Goal: Complete application form

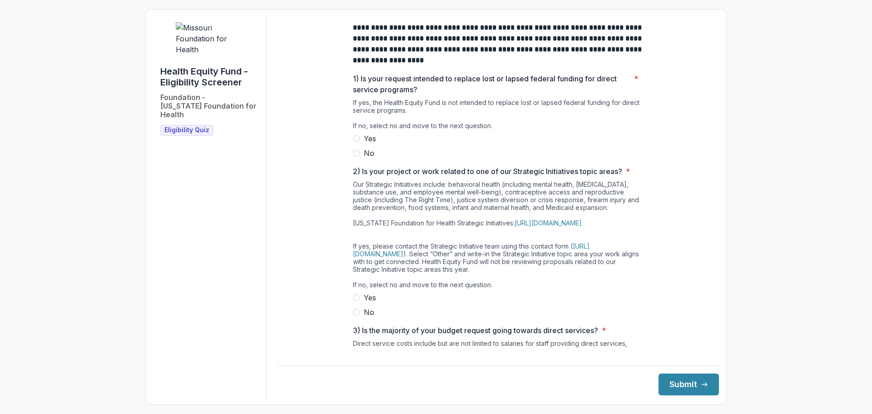
click at [355, 157] on span at bounding box center [356, 152] width 7 height 7
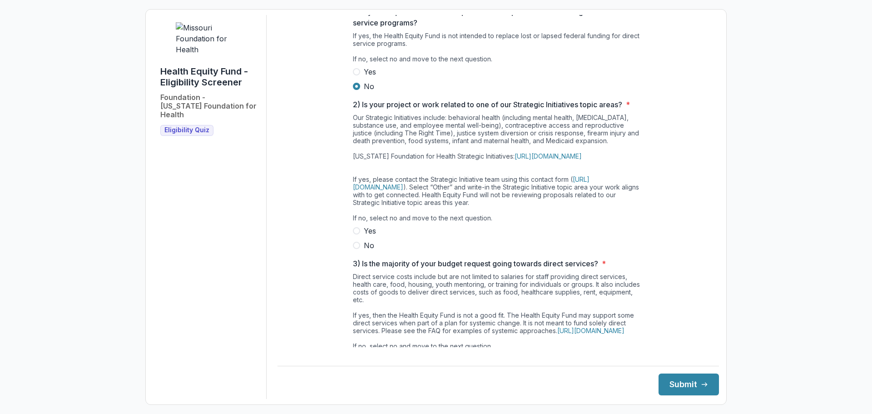
scroll to position [91, 0]
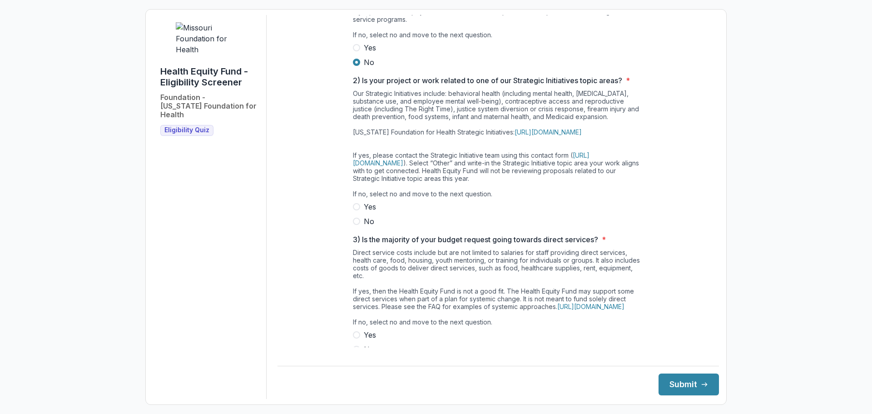
click at [355, 225] on span at bounding box center [356, 220] width 7 height 7
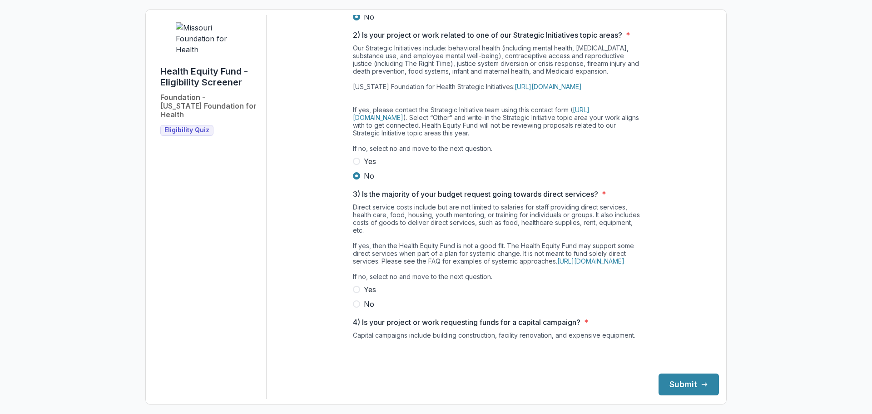
scroll to position [182, 0]
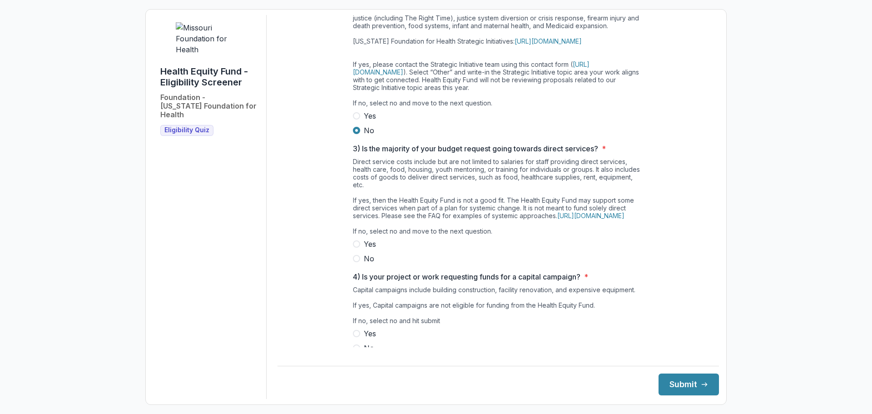
click at [354, 262] on span at bounding box center [356, 258] width 7 height 7
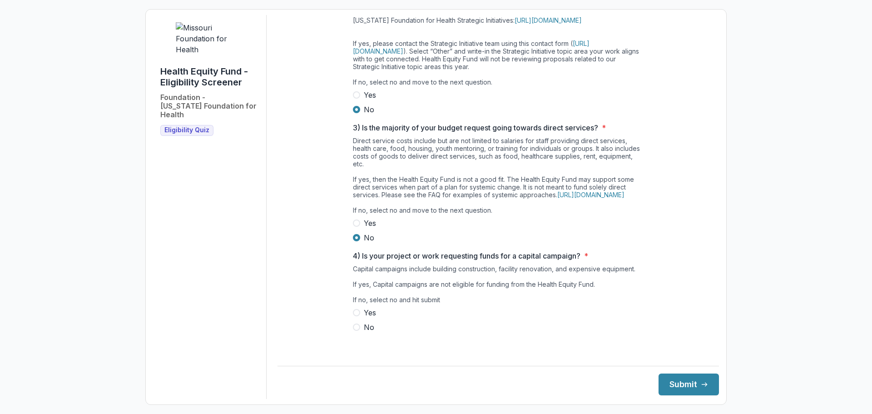
click at [355, 330] on span at bounding box center [356, 326] width 7 height 7
click at [679, 379] on button "Submit" at bounding box center [688, 384] width 60 height 22
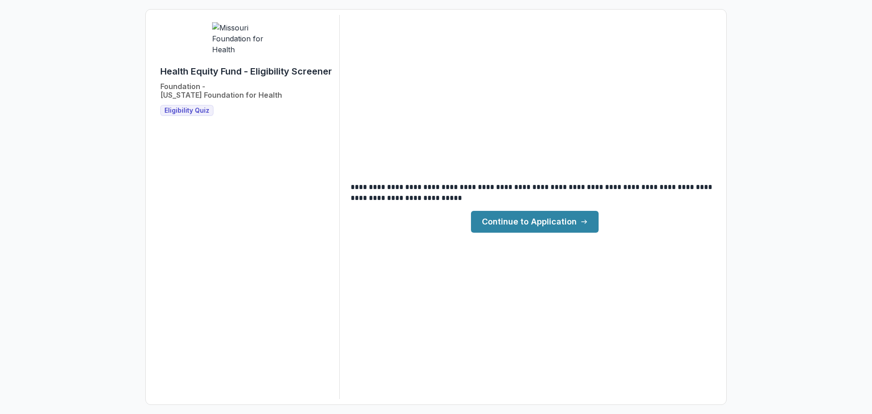
click at [522, 222] on link "Continue to Application" at bounding box center [535, 222] width 128 height 22
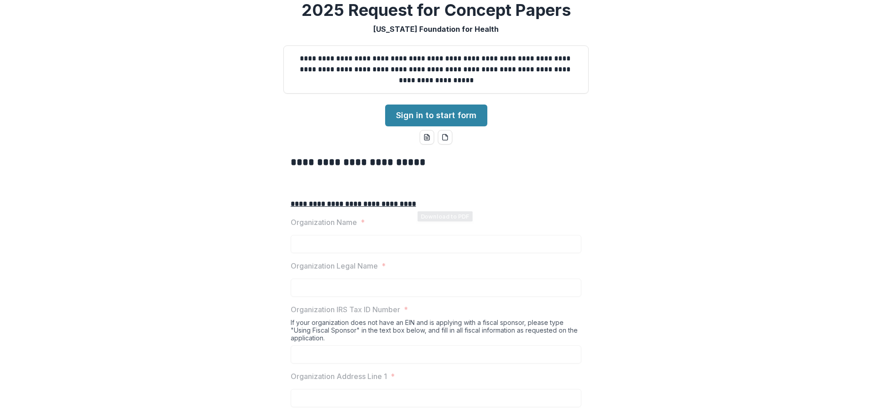
scroll to position [45, 0]
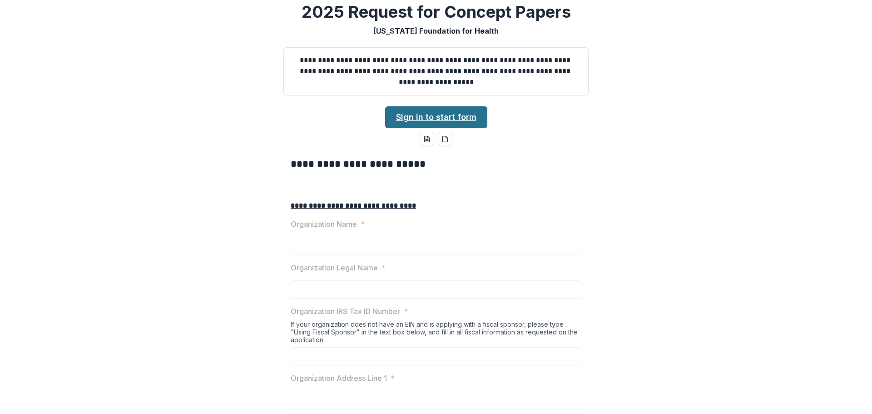
click at [429, 128] on link "Sign in to start form" at bounding box center [436, 117] width 102 height 22
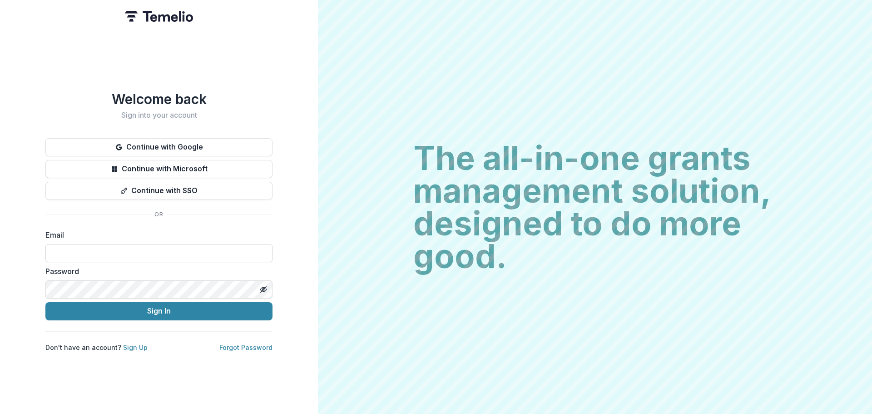
click at [115, 253] on input at bounding box center [158, 253] width 227 height 18
type input "**********"
click at [261, 286] on icon "Toggle password visibility" at bounding box center [263, 289] width 7 height 7
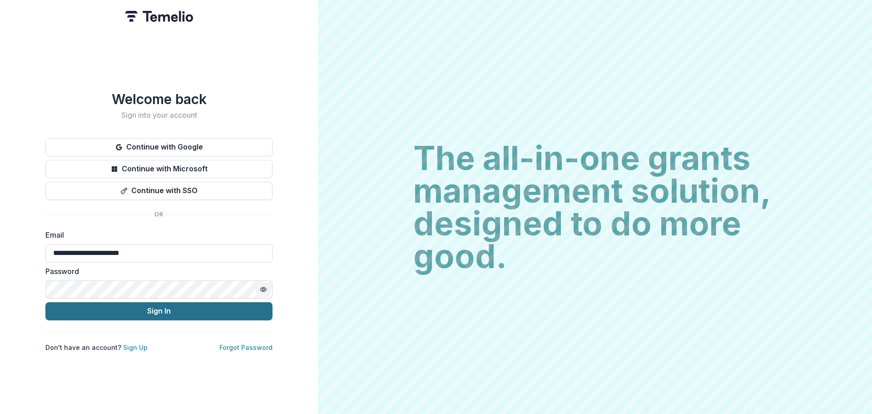
click at [155, 305] on button "Sign In" at bounding box center [158, 311] width 227 height 18
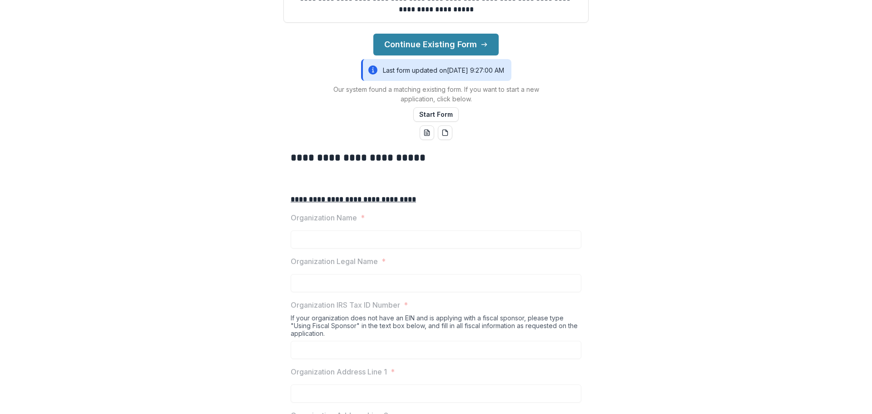
scroll to position [91, 0]
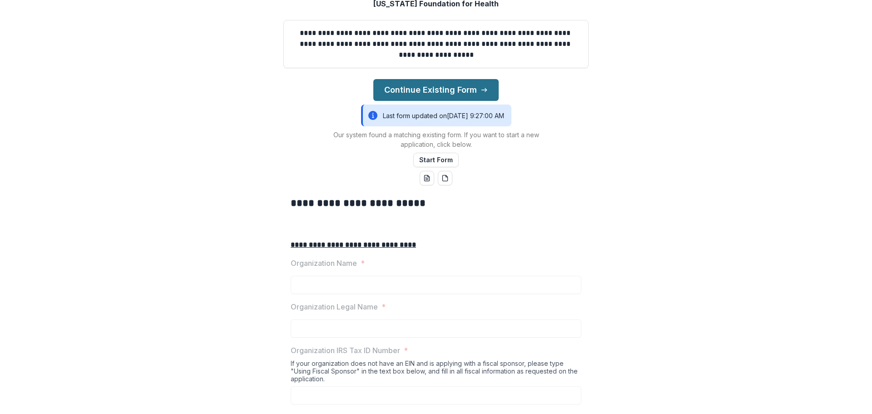
click at [444, 101] on button "Continue Existing Form" at bounding box center [435, 90] width 125 height 22
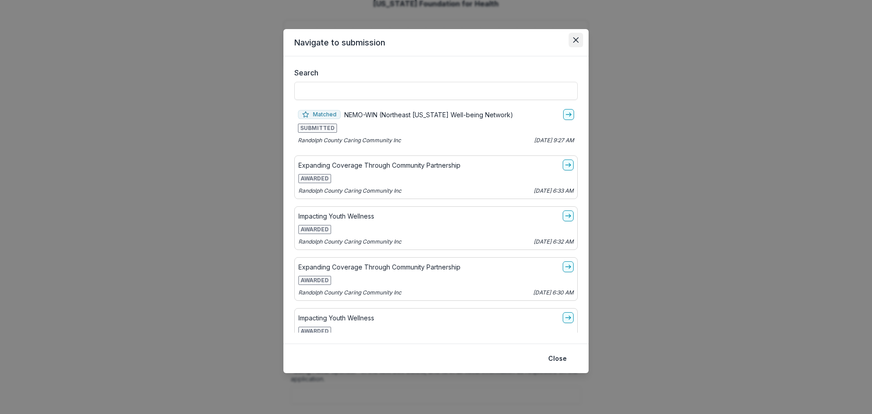
click at [575, 42] on icon "Close" at bounding box center [575, 39] width 5 height 5
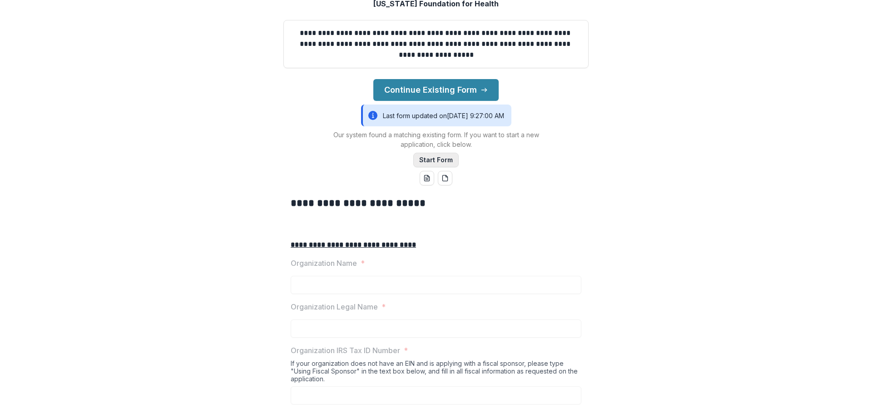
click at [433, 167] on button "Start Form" at bounding box center [435, 160] width 45 height 15
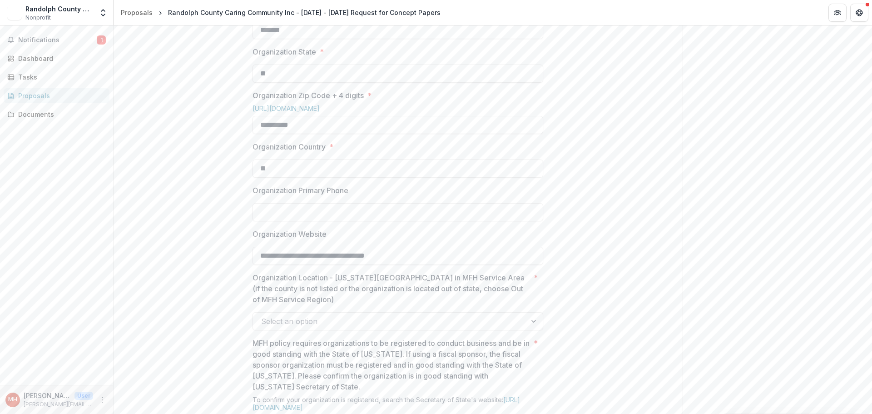
scroll to position [545, 0]
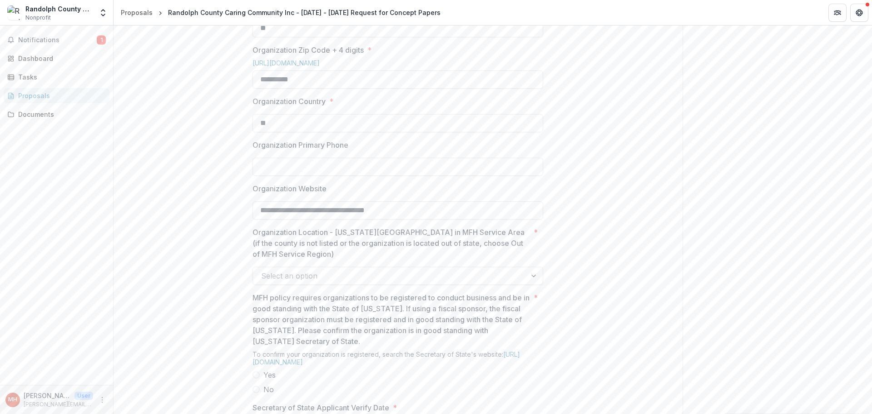
click at [335, 176] on input "Organization Primary Phone" at bounding box center [397, 167] width 291 height 18
click at [311, 176] on input "Organization Primary Phone" at bounding box center [397, 167] width 291 height 18
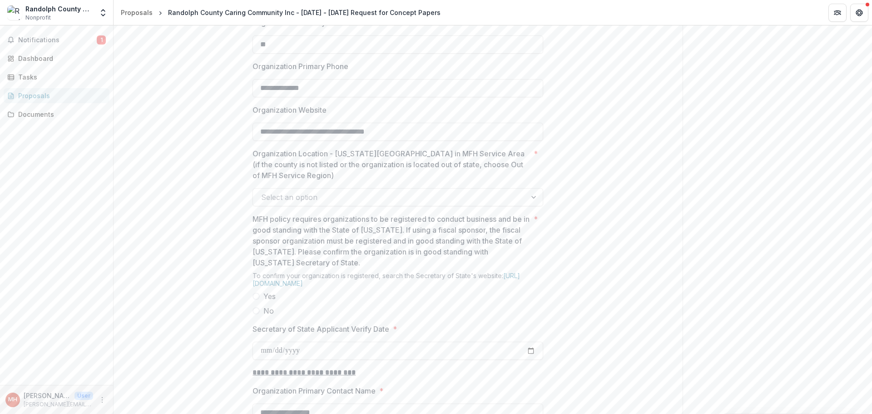
scroll to position [681, 0]
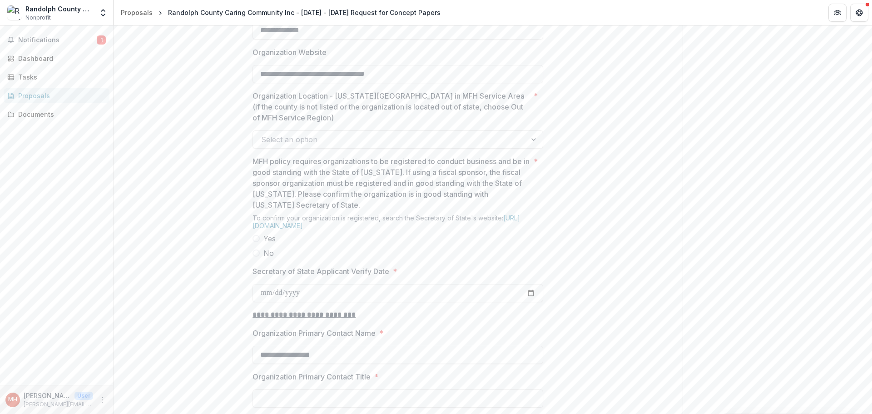
type input "**********"
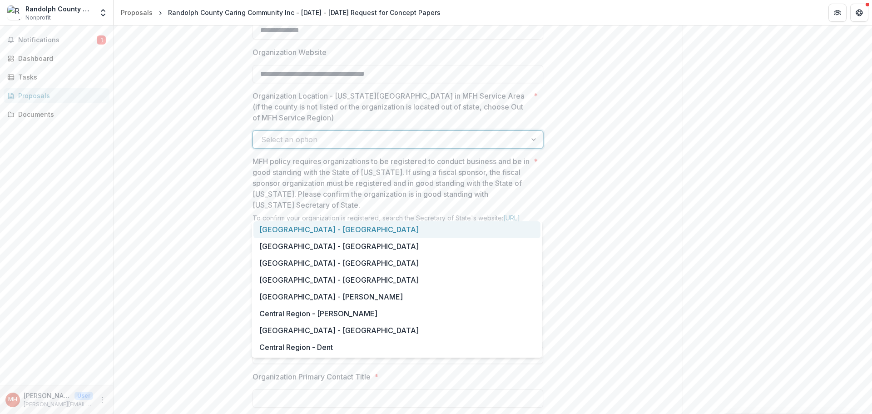
click at [535, 148] on div at bounding box center [534, 139] width 16 height 17
click at [331, 248] on div "[GEOGRAPHIC_DATA] - [GEOGRAPHIC_DATA]" at bounding box center [396, 246] width 287 height 17
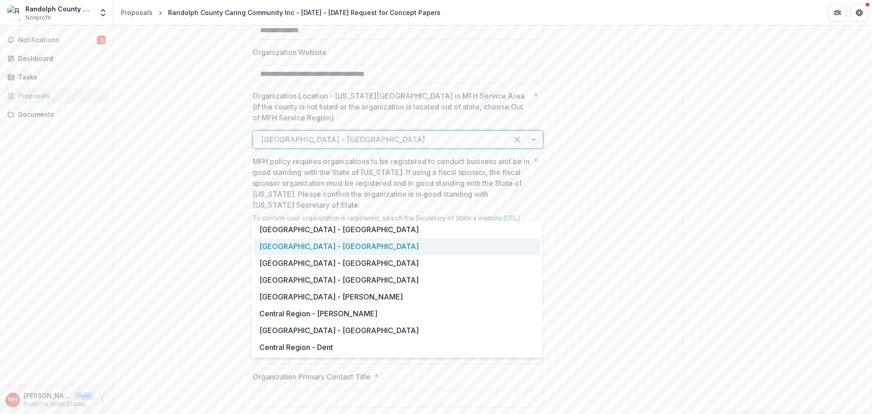
click at [533, 148] on div at bounding box center [525, 139] width 34 height 17
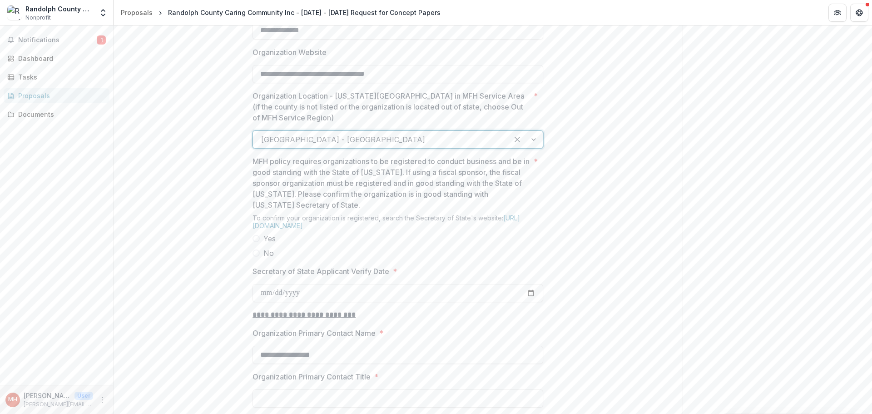
click at [534, 148] on div at bounding box center [525, 139] width 34 height 17
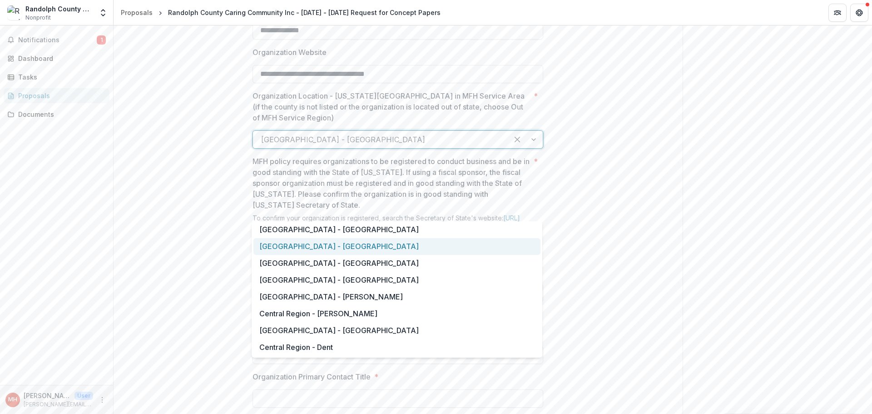
click at [532, 148] on div at bounding box center [525, 139] width 34 height 17
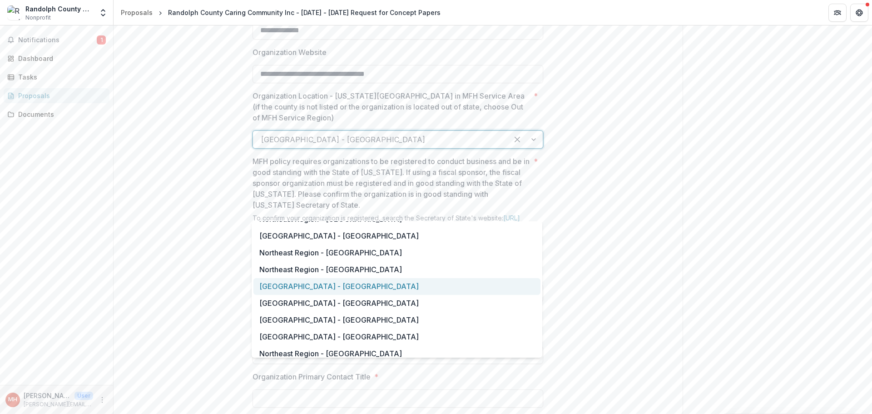
scroll to position [409, 0]
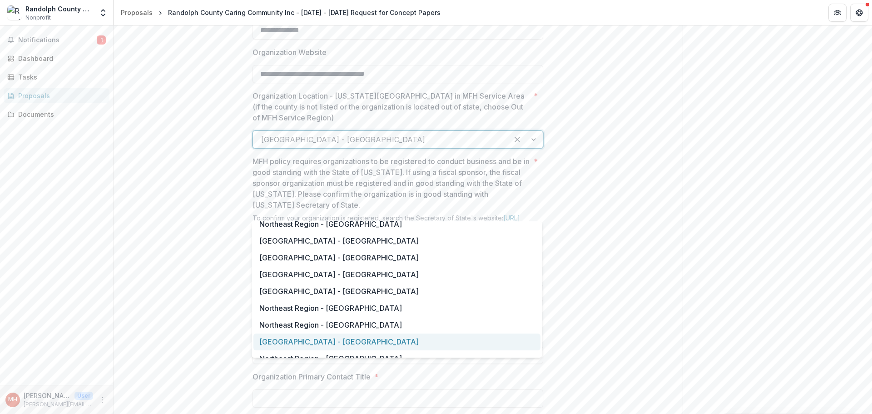
click at [336, 340] on div "[GEOGRAPHIC_DATA] - [GEOGRAPHIC_DATA]" at bounding box center [396, 341] width 287 height 17
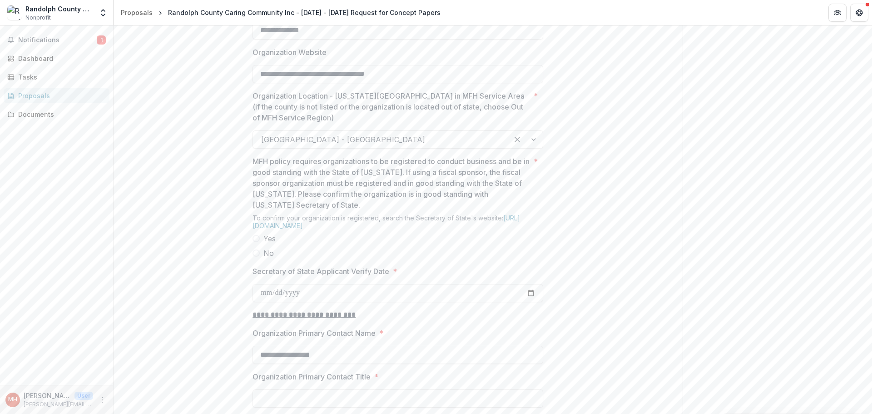
click at [255, 242] on span at bounding box center [255, 238] width 7 height 7
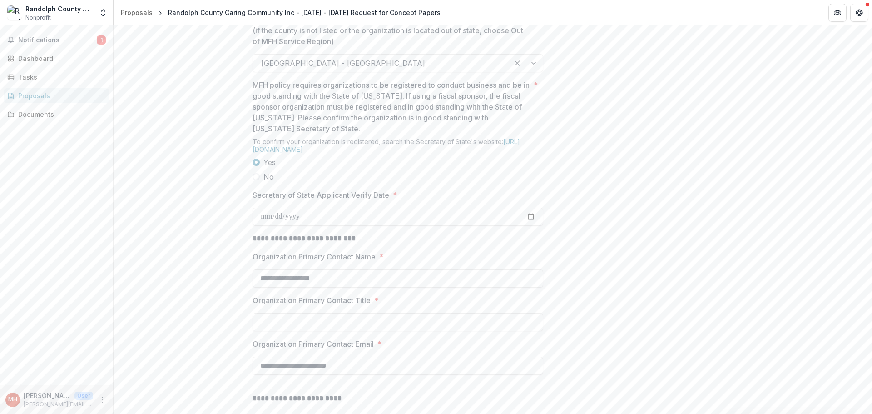
scroll to position [772, 0]
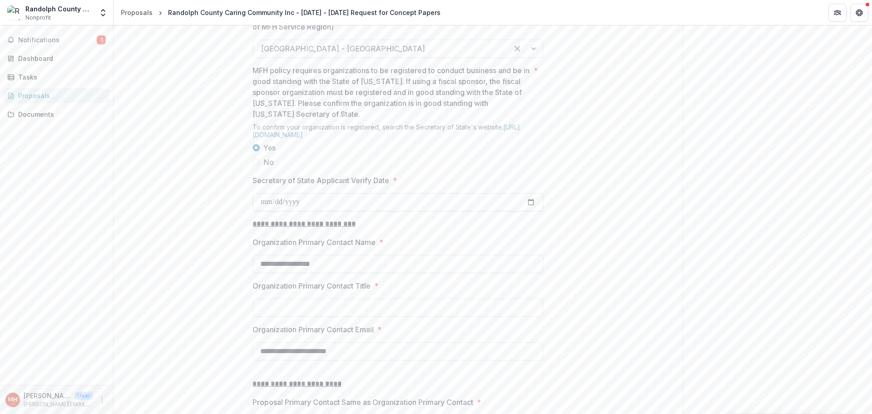
click at [531, 211] on input "Secretary of State Applicant Verify Date *" at bounding box center [397, 202] width 291 height 18
click at [400, 186] on label "Secretary of State Applicant Verify Date *" at bounding box center [394, 180] width 285 height 11
click at [400, 211] on input "Secretary of State Applicant Verify Date *" at bounding box center [397, 202] width 291 height 18
click at [321, 138] on link "[URL][DOMAIN_NAME]" at bounding box center [385, 130] width 267 height 15
click at [261, 211] on input "Secretary of State Applicant Verify Date *" at bounding box center [397, 202] width 291 height 18
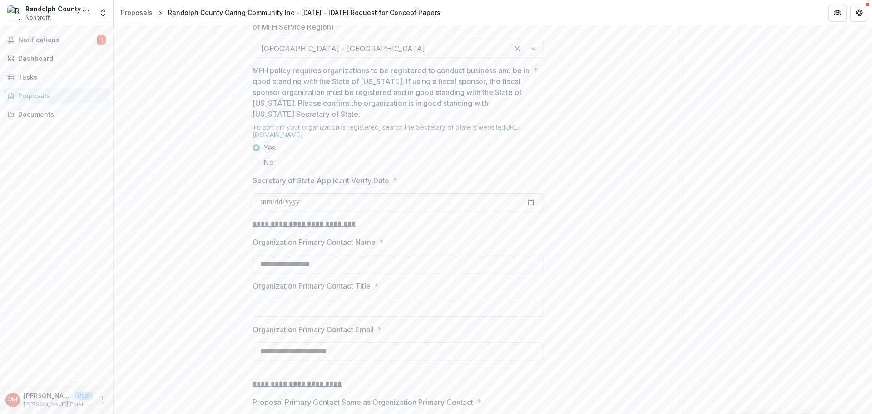
type input "**********"
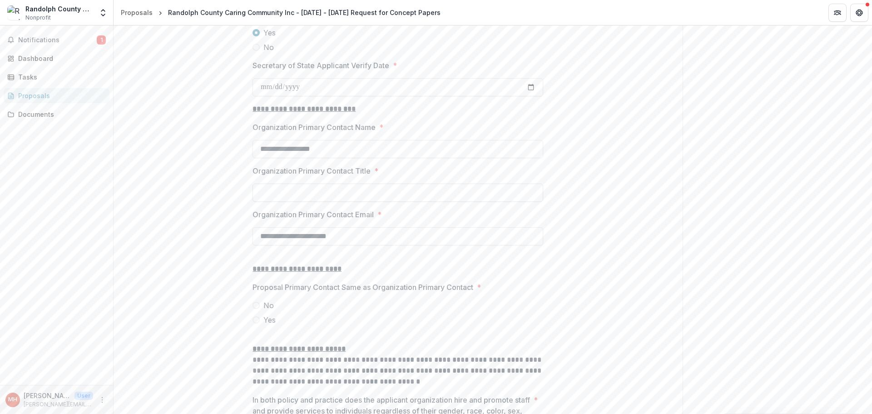
scroll to position [908, 0]
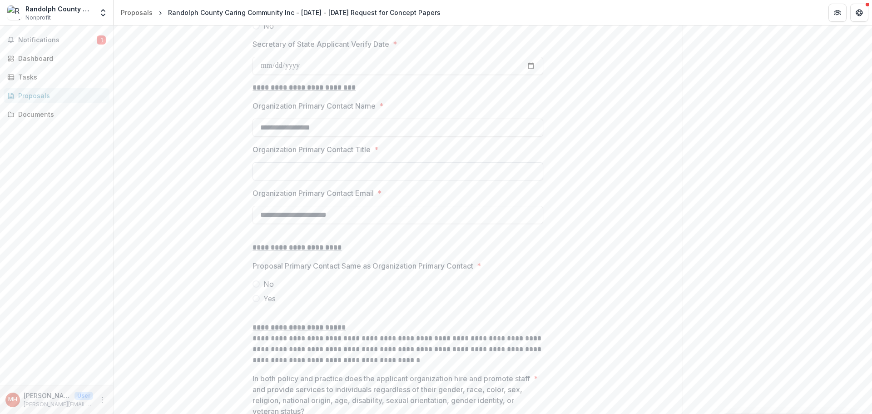
click at [286, 180] on input "Organization Primary Contact Title *" at bounding box center [397, 171] width 291 height 18
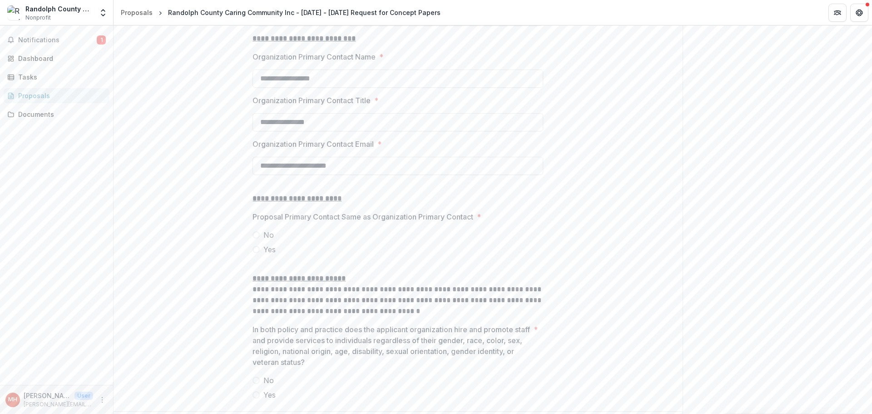
scroll to position [953, 0]
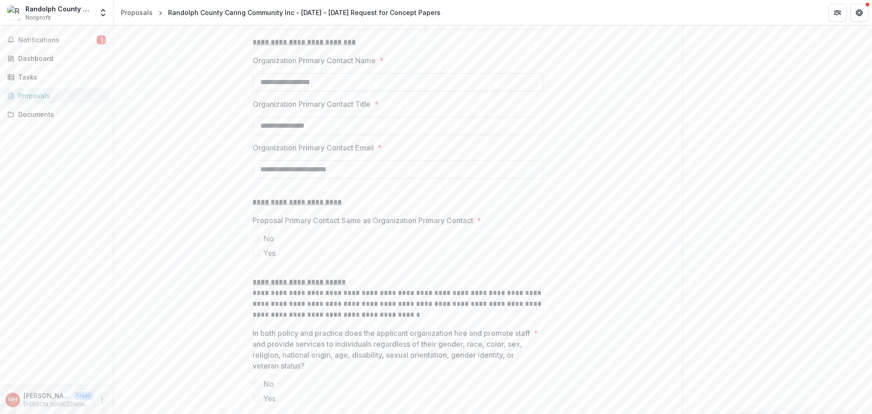
type input "**********"
drag, startPoint x: 345, startPoint y: 146, endPoint x: 237, endPoint y: 145, distance: 107.6
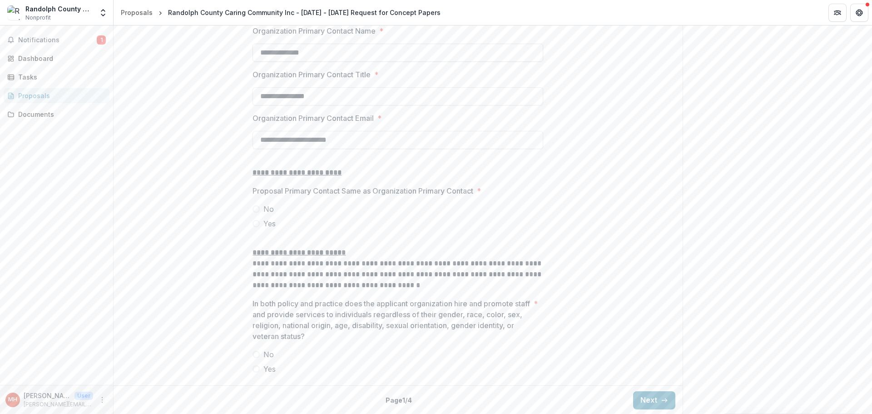
scroll to position [999, 0]
type input "**********"
drag, startPoint x: 325, startPoint y: 151, endPoint x: 222, endPoint y: 143, distance: 103.3
type input "**********"
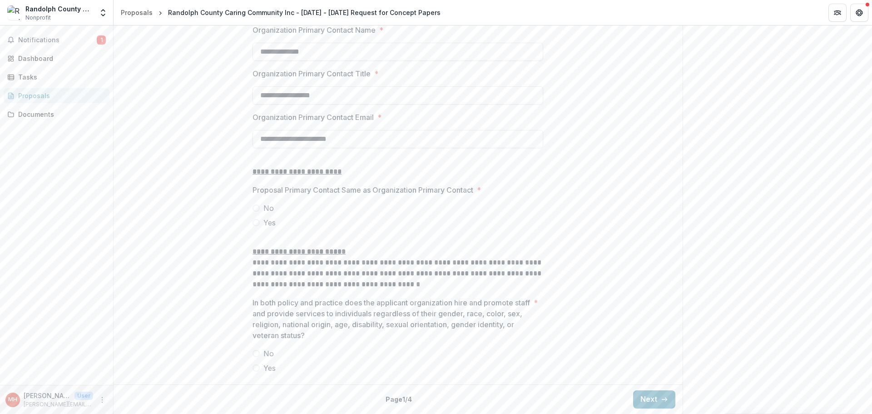
drag, startPoint x: 375, startPoint y: 194, endPoint x: 234, endPoint y: 194, distance: 141.2
type input "**********"
click at [256, 226] on span at bounding box center [255, 222] width 7 height 7
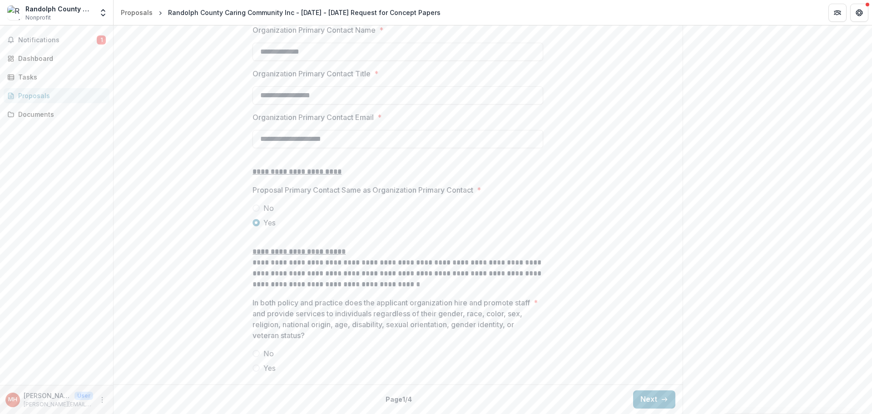
click at [256, 368] on span at bounding box center [255, 367] width 7 height 7
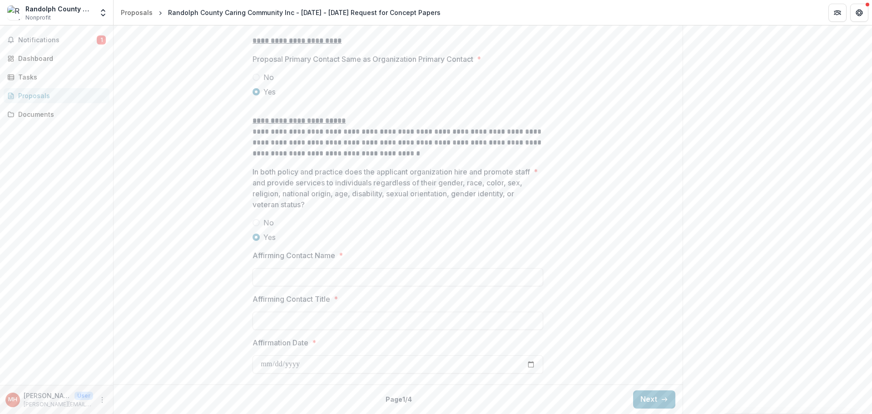
scroll to position [1183, 0]
click at [274, 278] on input "Affirming Contact Name *" at bounding box center [397, 277] width 291 height 18
type input "**********"
click at [296, 319] on input "Affirming Contact Title *" at bounding box center [397, 320] width 291 height 18
type input "**********"
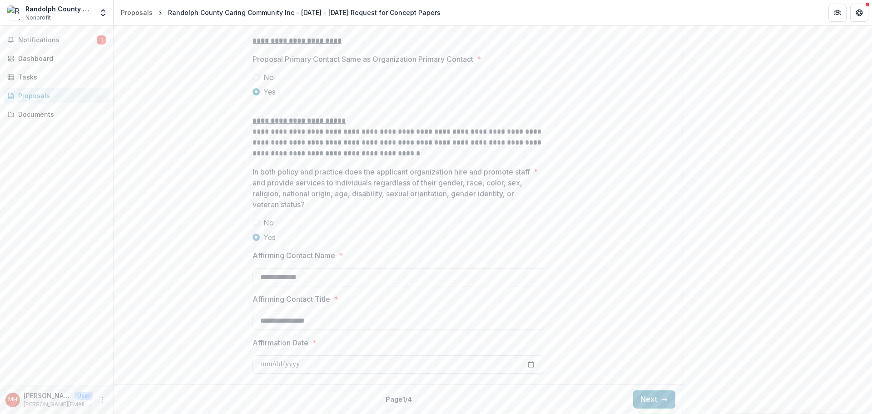
click at [263, 365] on input "Affirmation Date *" at bounding box center [397, 364] width 291 height 18
type input "**********"
click at [648, 397] on button "Next" at bounding box center [654, 399] width 42 height 18
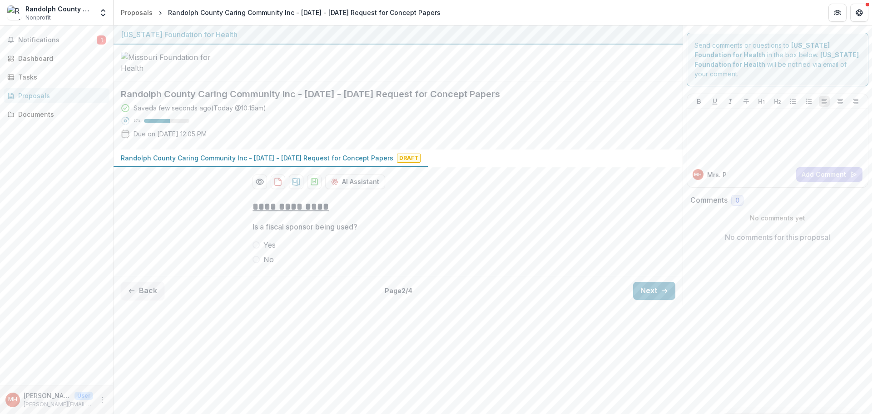
click at [253, 263] on span at bounding box center [255, 259] width 7 height 7
click at [652, 300] on button "Next" at bounding box center [654, 290] width 42 height 18
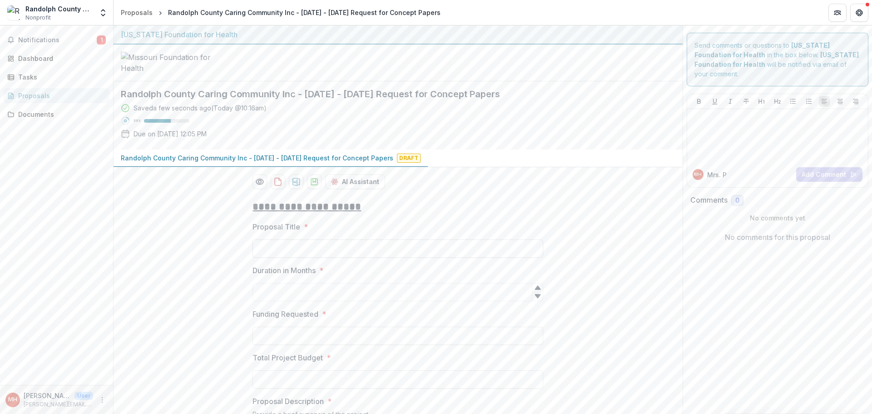
click at [392, 257] on input "Proposal Title *" at bounding box center [397, 248] width 291 height 18
click at [300, 257] on input "******" at bounding box center [397, 248] width 291 height 18
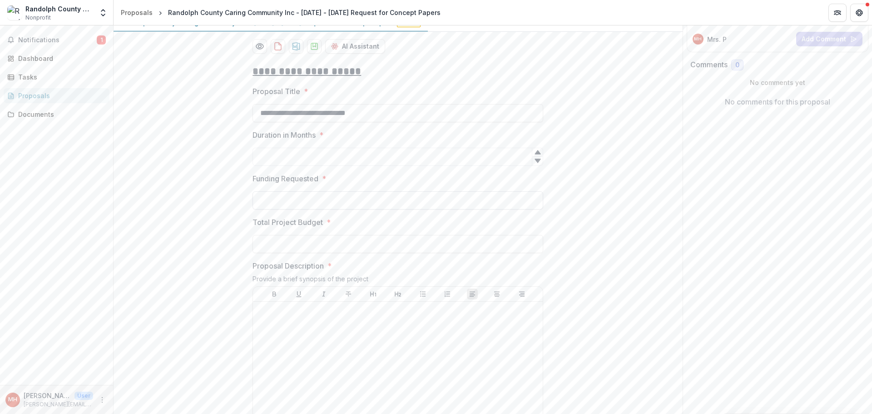
scroll to position [136, 0]
type input "**********"
click at [306, 165] on input "Duration in Months *" at bounding box center [397, 156] width 291 height 18
click at [538, 162] on icon at bounding box center [537, 160] width 6 height 4
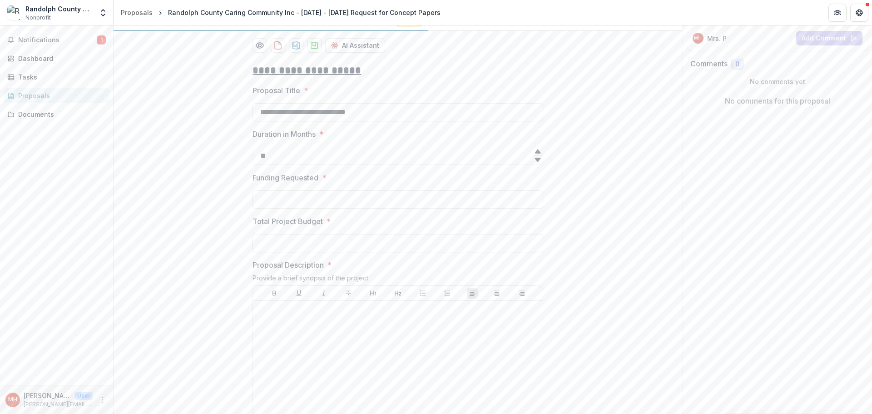
click at [538, 162] on icon at bounding box center [537, 160] width 6 height 4
click at [297, 165] on input "**" at bounding box center [397, 156] width 291 height 18
click at [534, 155] on icon at bounding box center [537, 151] width 7 height 7
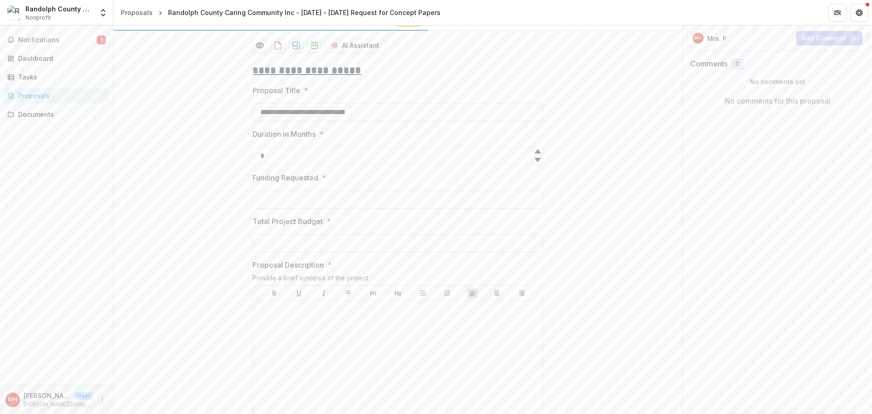
click at [534, 155] on icon at bounding box center [537, 151] width 7 height 7
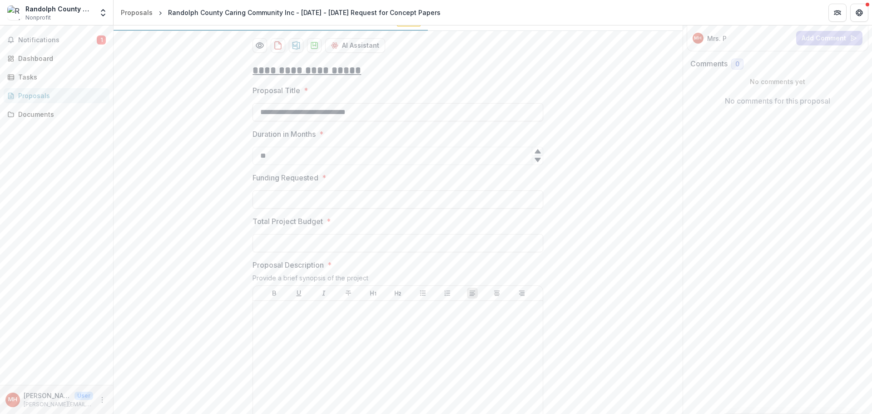
click at [534, 155] on icon at bounding box center [537, 151] width 7 height 7
type input "**"
click at [534, 155] on icon at bounding box center [537, 151] width 7 height 7
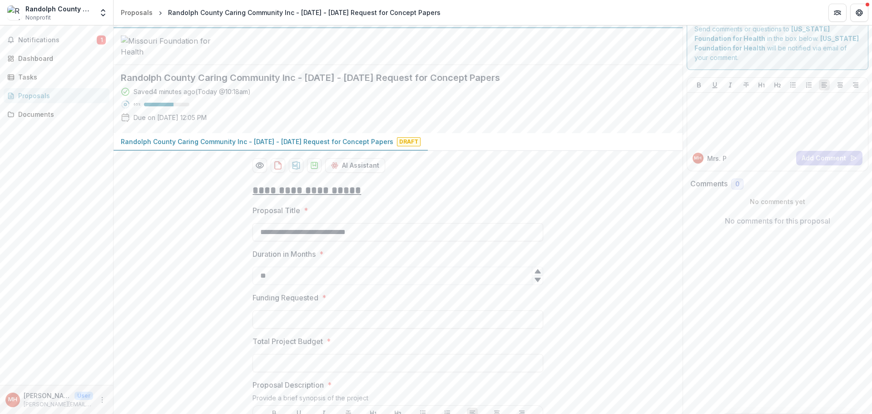
scroll to position [0, 0]
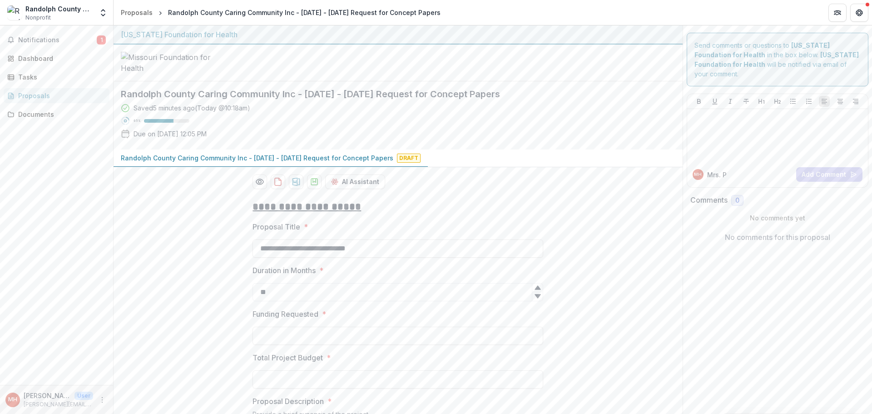
click at [39, 95] on div "Proposals" at bounding box center [60, 96] width 84 height 10
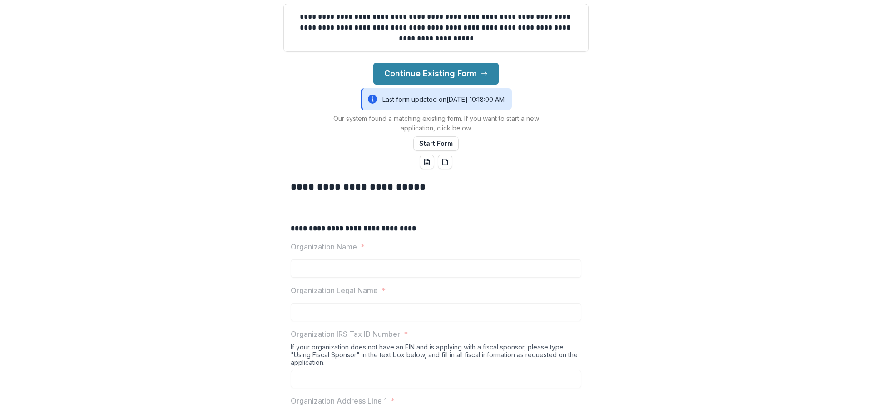
scroll to position [91, 0]
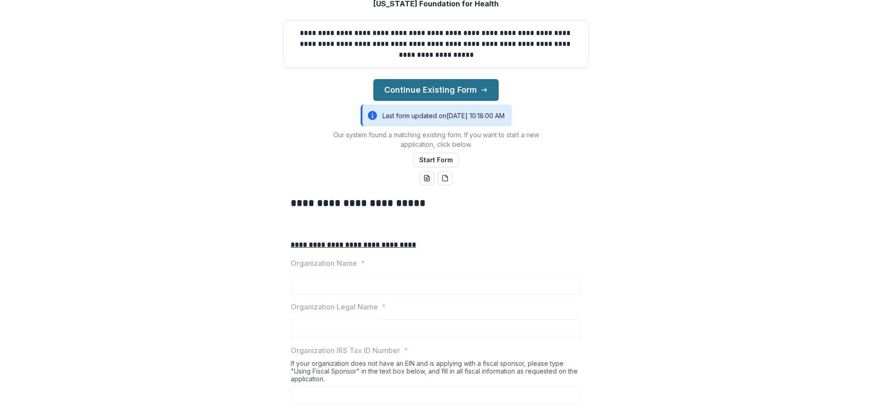
click at [452, 101] on button "Continue Existing Form" at bounding box center [435, 90] width 125 height 22
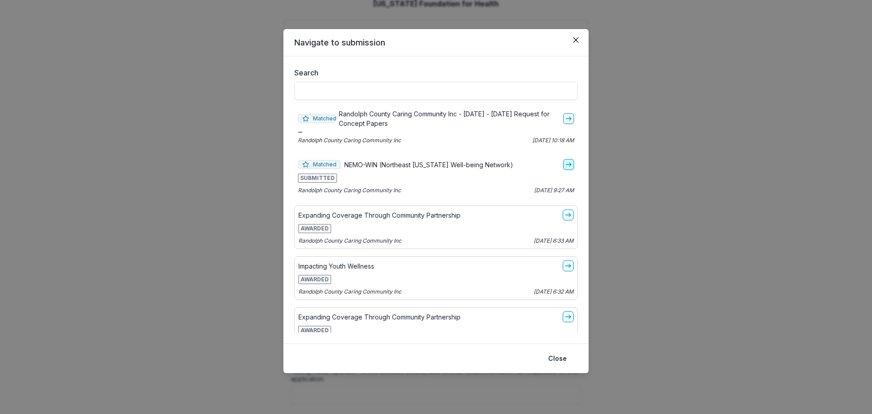
click at [565, 165] on icon "go-to" at bounding box center [568, 164] width 7 height 7
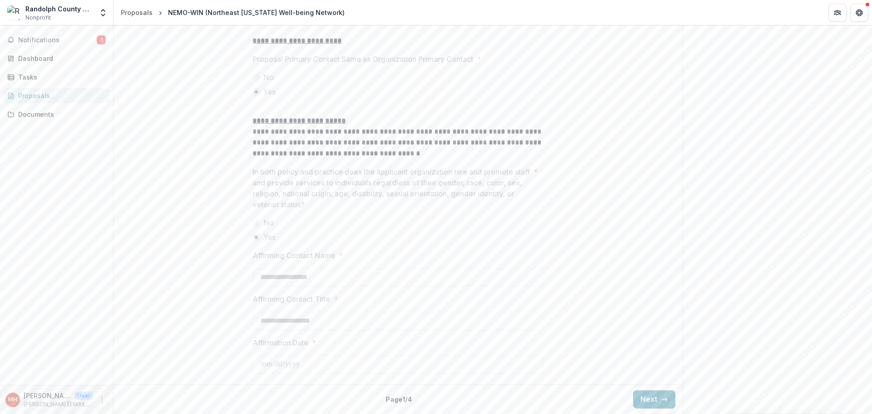
scroll to position [1212, 0]
click at [654, 400] on button "Next" at bounding box center [654, 399] width 42 height 18
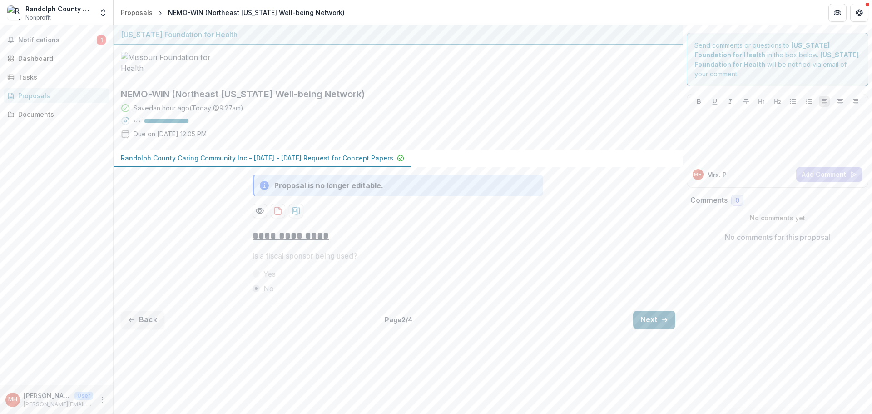
scroll to position [0, 0]
click at [654, 334] on div "Back Page 2 / 4 Next" at bounding box center [397, 320] width 569 height 30
click at [651, 329] on button "Next" at bounding box center [654, 319] width 42 height 18
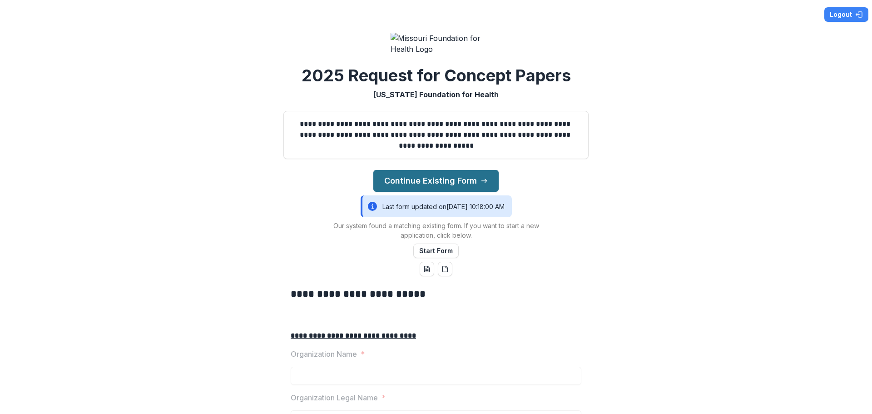
click at [423, 192] on button "Continue Existing Form" at bounding box center [435, 181] width 125 height 22
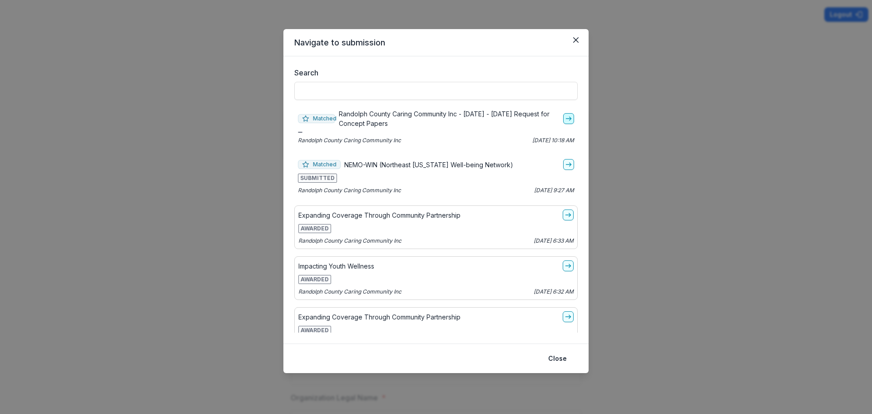
click at [565, 117] on icon "go-to" at bounding box center [568, 118] width 7 height 7
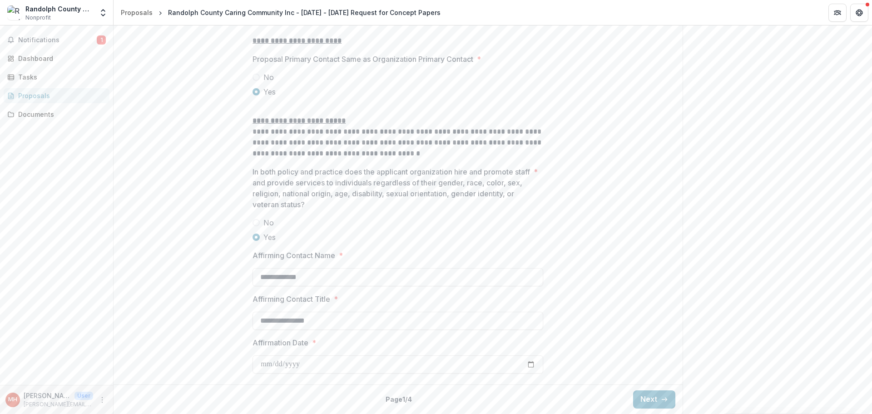
scroll to position [1183, 0]
click at [647, 399] on button "Next" at bounding box center [654, 399] width 42 height 18
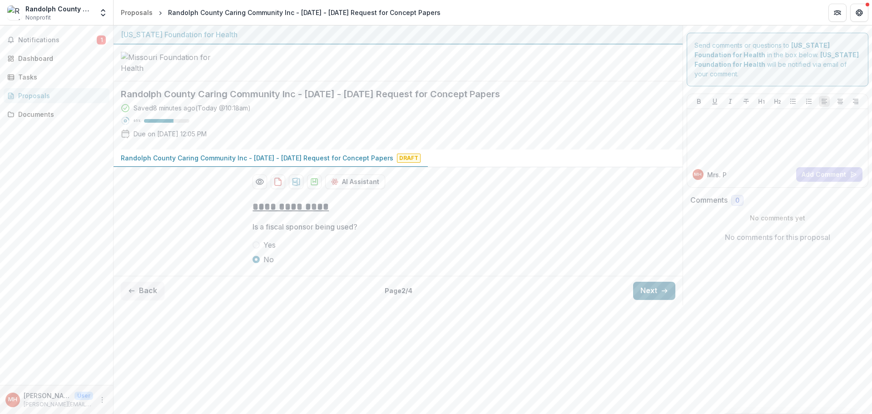
scroll to position [0, 0]
click at [647, 300] on button "Next" at bounding box center [654, 290] width 42 height 18
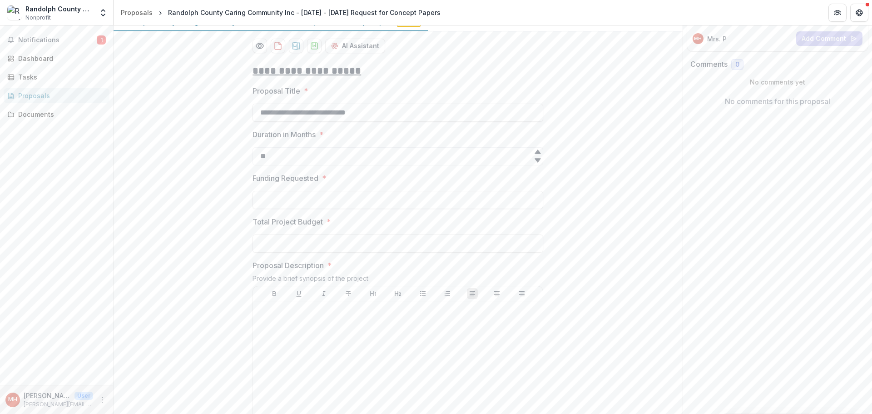
scroll to position [136, 0]
click at [292, 208] on input "Funding Requested *" at bounding box center [397, 199] width 291 height 18
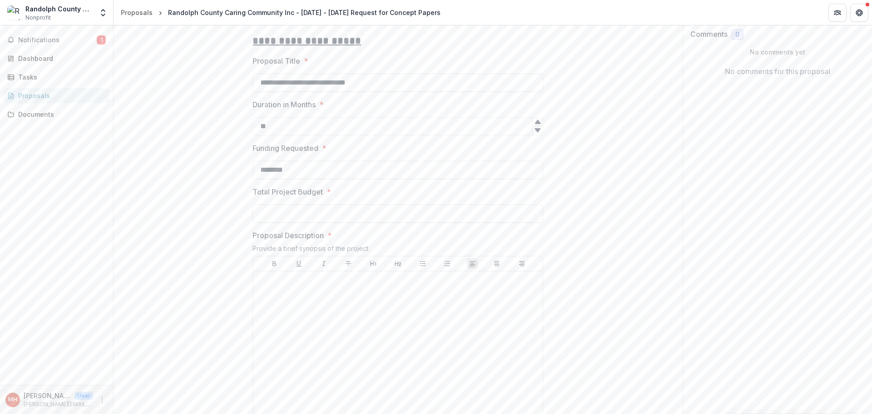
scroll to position [182, 0]
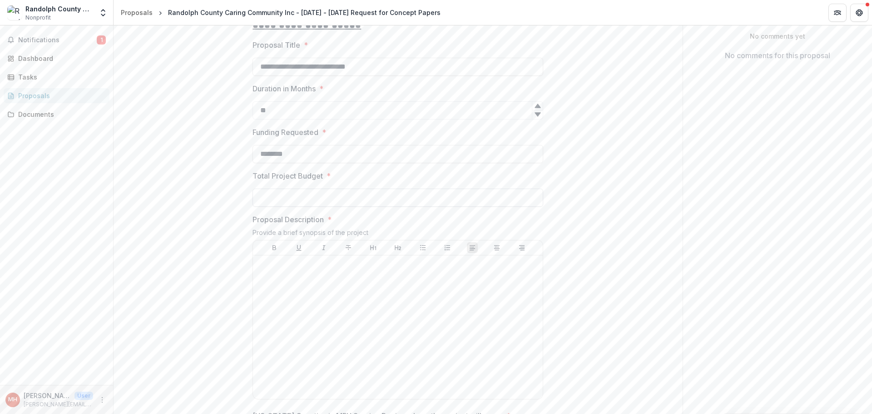
type input "********"
click at [280, 207] on input "Total Project Budget *" at bounding box center [397, 197] width 291 height 18
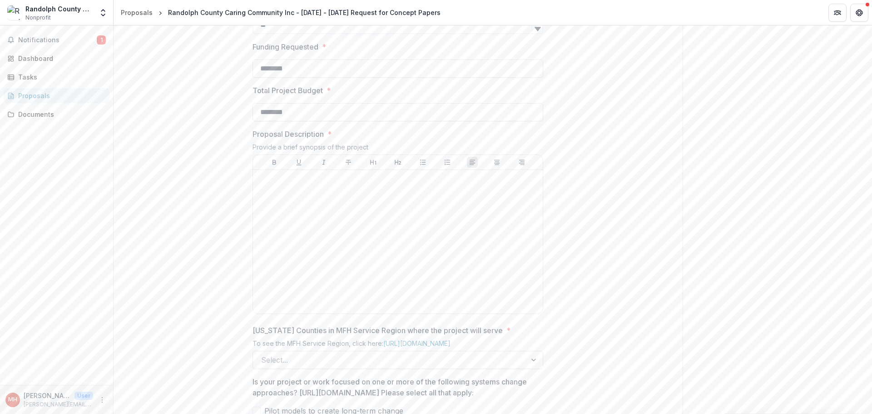
scroll to position [272, 0]
type input "********"
click at [279, 178] on p at bounding box center [397, 173] width 282 height 10
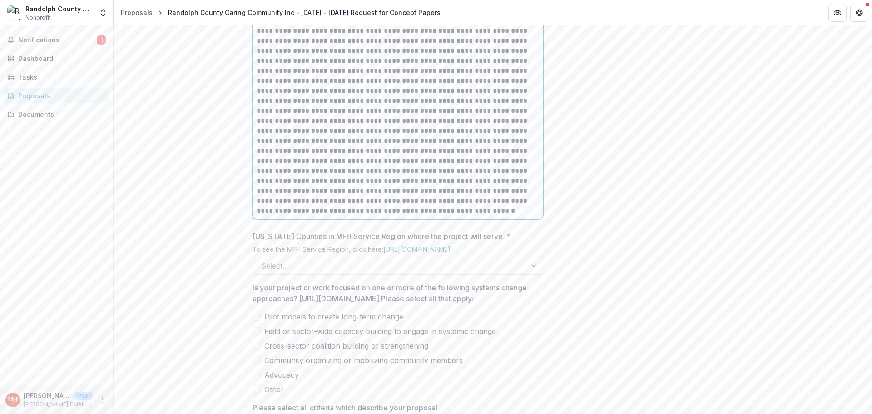
scroll to position [463, 0]
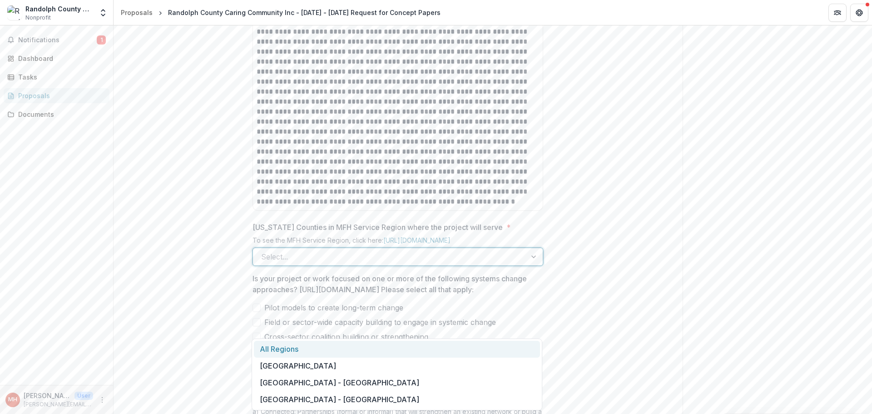
click at [533, 265] on div at bounding box center [534, 256] width 16 height 17
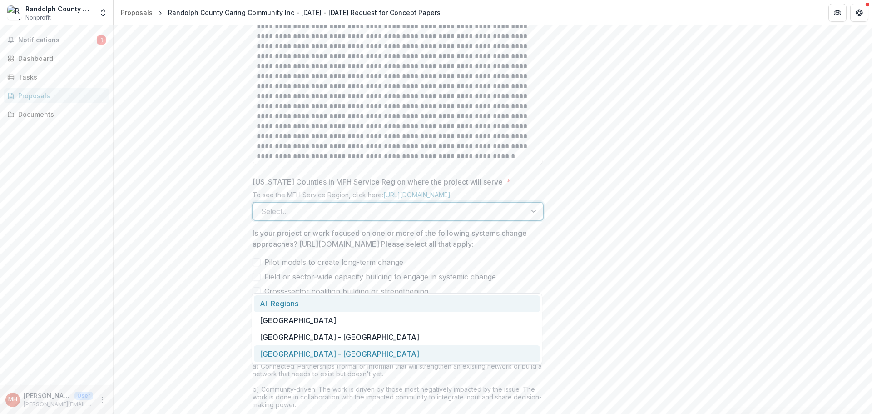
click at [314, 355] on div "[GEOGRAPHIC_DATA] - [GEOGRAPHIC_DATA]" at bounding box center [397, 353] width 286 height 17
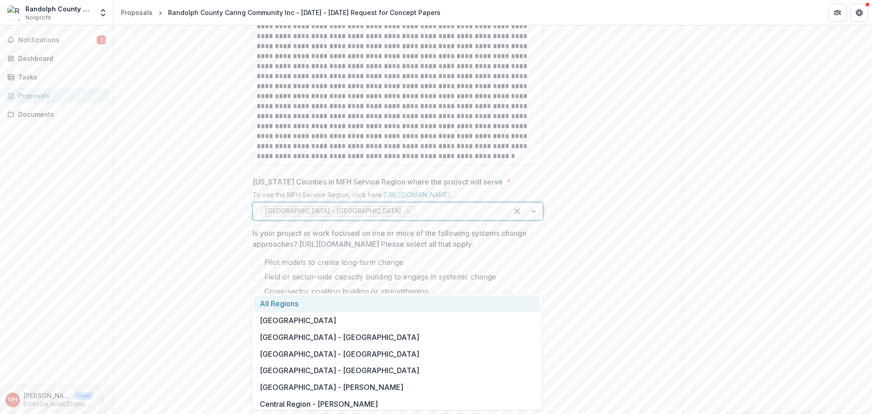
click at [417, 217] on div at bounding box center [458, 211] width 83 height 13
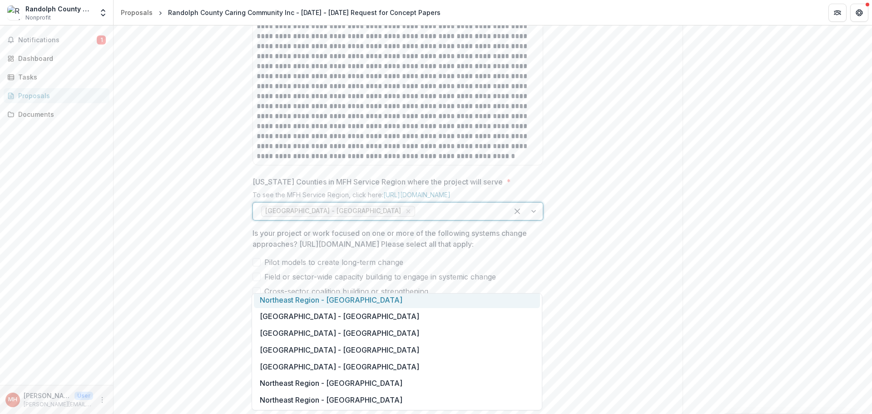
scroll to position [454, 0]
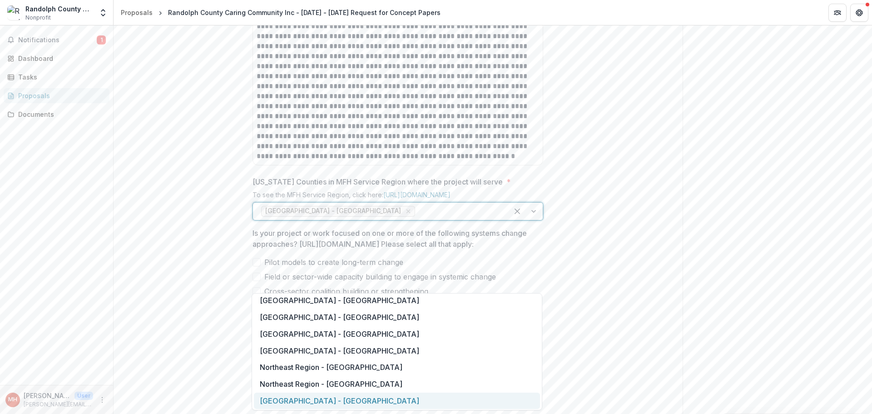
click at [327, 398] on div "[GEOGRAPHIC_DATA] - [GEOGRAPHIC_DATA]" at bounding box center [397, 400] width 286 height 17
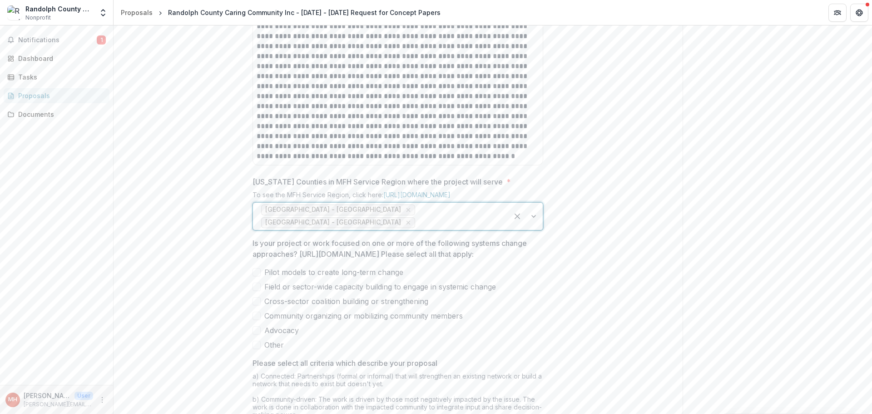
click at [499, 230] on div "Central Region - Boone Northeast Region - Randolph" at bounding box center [380, 215] width 255 height 27
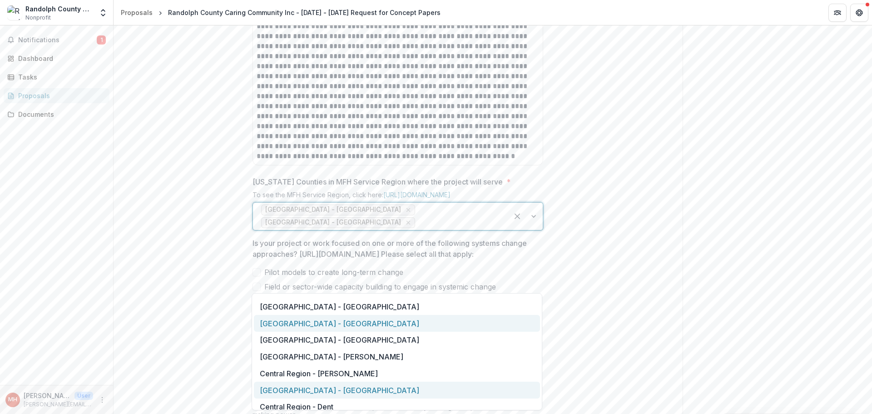
scroll to position [45, 0]
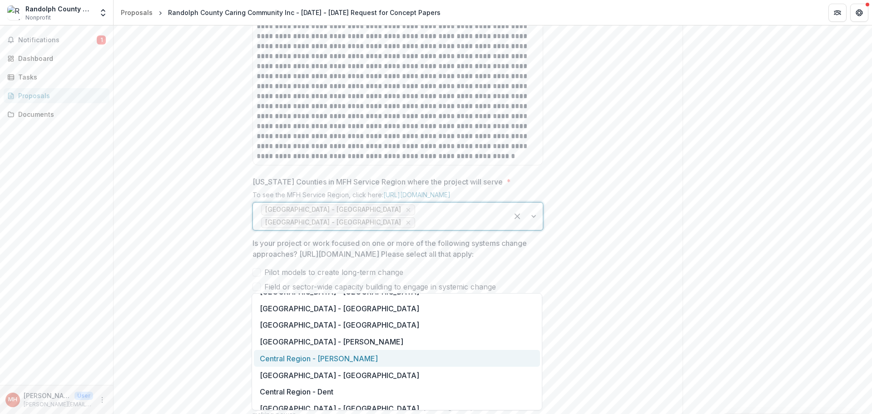
click at [335, 360] on div "Central Region - [PERSON_NAME]" at bounding box center [397, 358] width 286 height 17
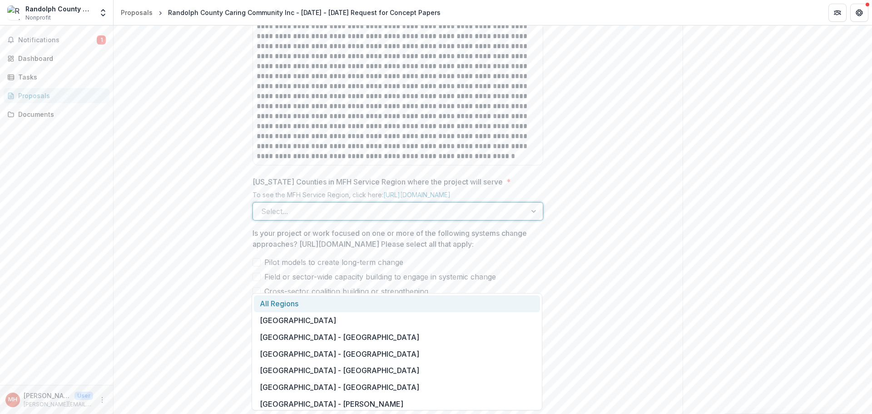
click at [393, 217] on div at bounding box center [389, 211] width 257 height 13
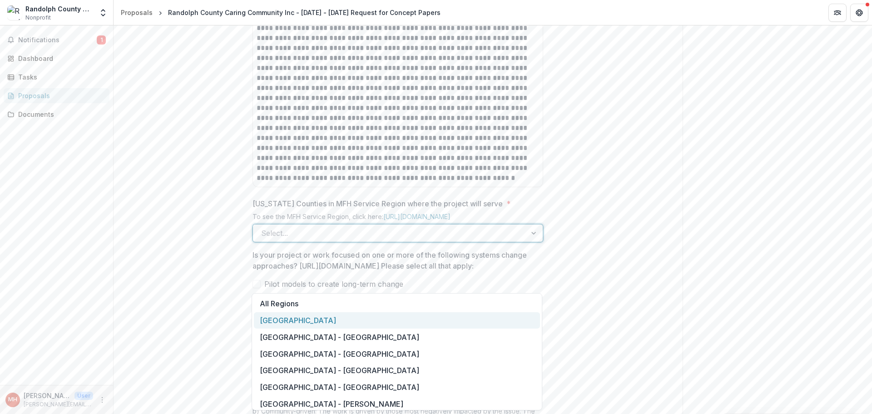
scroll to position [509, 0]
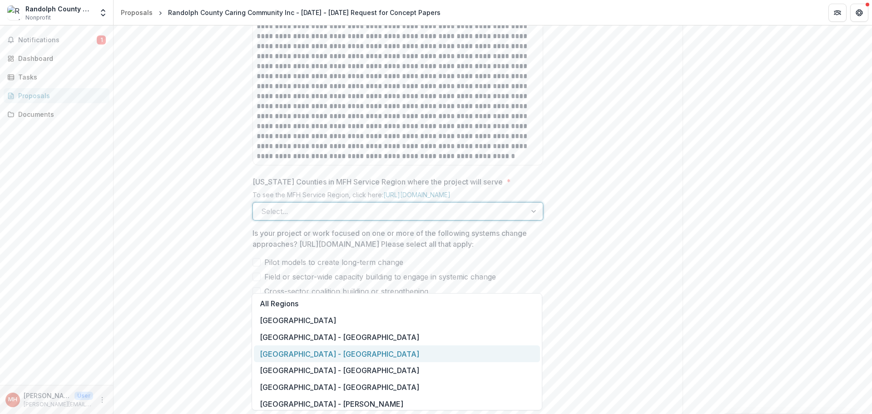
click at [328, 352] on div "[GEOGRAPHIC_DATA] - [GEOGRAPHIC_DATA]" at bounding box center [397, 353] width 286 height 17
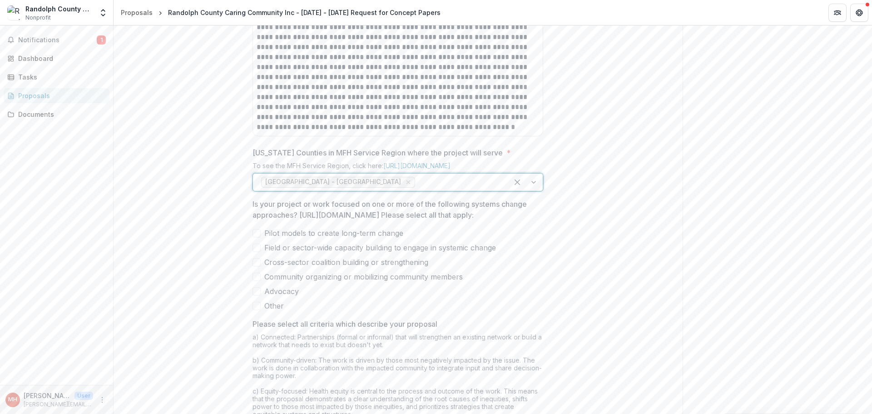
scroll to position [554, 0]
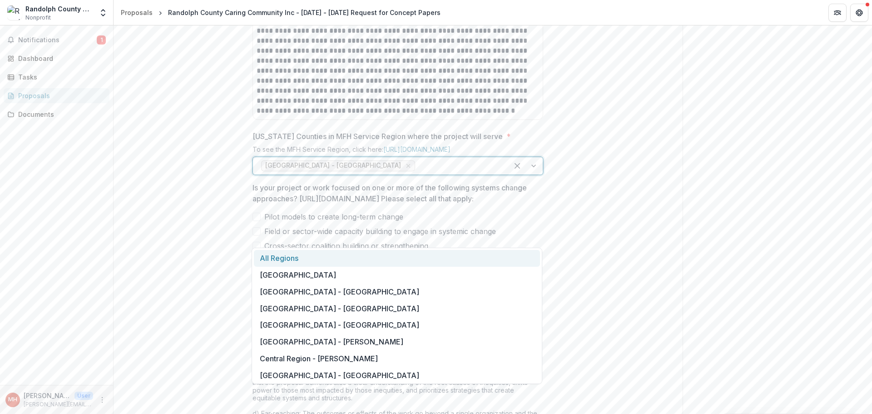
click at [417, 172] on div at bounding box center [458, 165] width 83 height 13
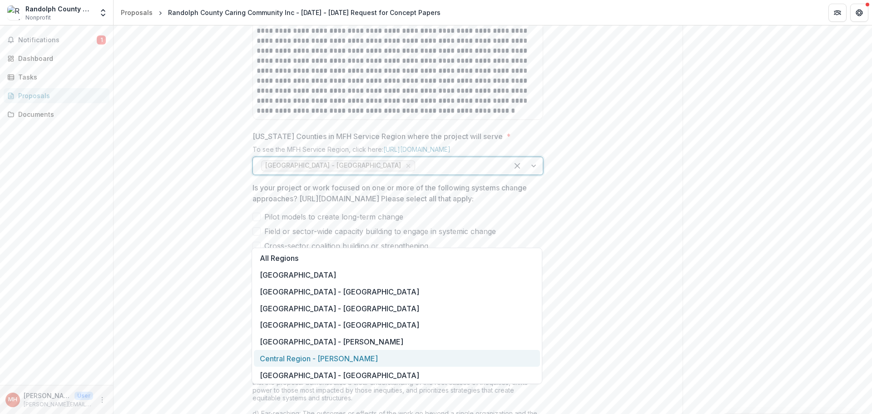
click at [332, 357] on div "Central Region - [PERSON_NAME]" at bounding box center [397, 358] width 286 height 17
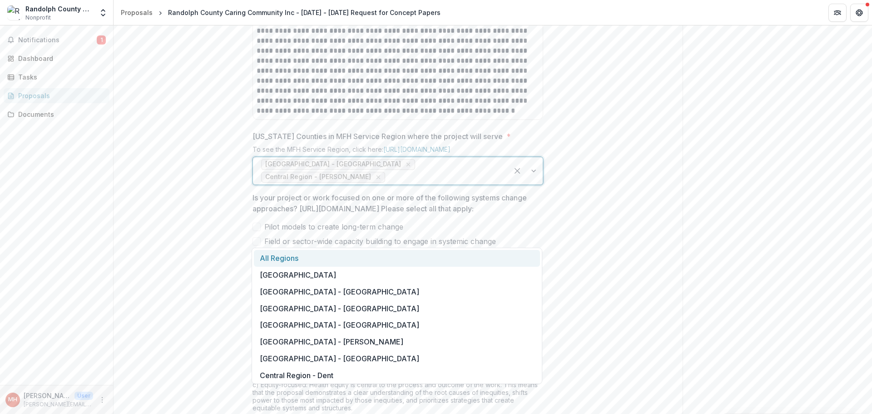
click at [455, 183] on div at bounding box center [443, 177] width 113 height 13
click at [288, 276] on div "Central Region" at bounding box center [397, 274] width 286 height 17
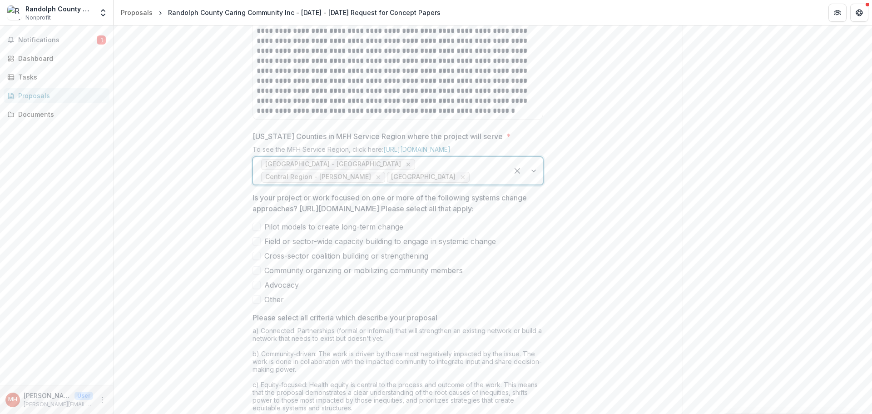
click at [406, 167] on icon "Remove Central Region - Boone" at bounding box center [408, 165] width 4 height 4
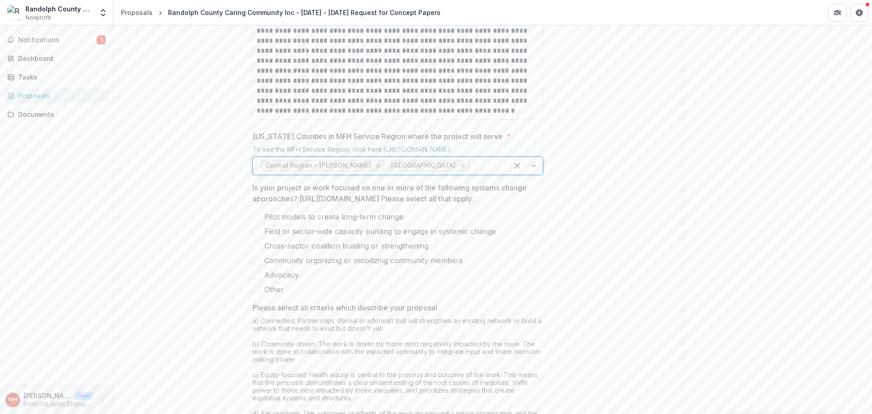
click at [376, 168] on icon "Remove Central Region - Cooper" at bounding box center [378, 166] width 4 height 4
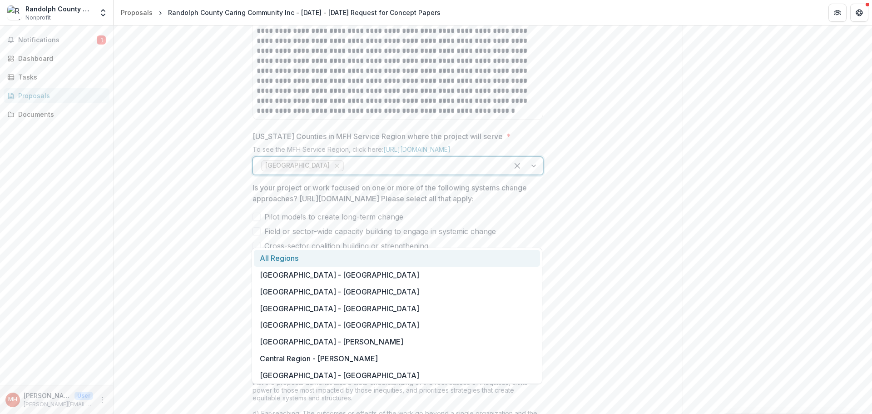
click at [358, 172] on div at bounding box center [422, 165] width 154 height 13
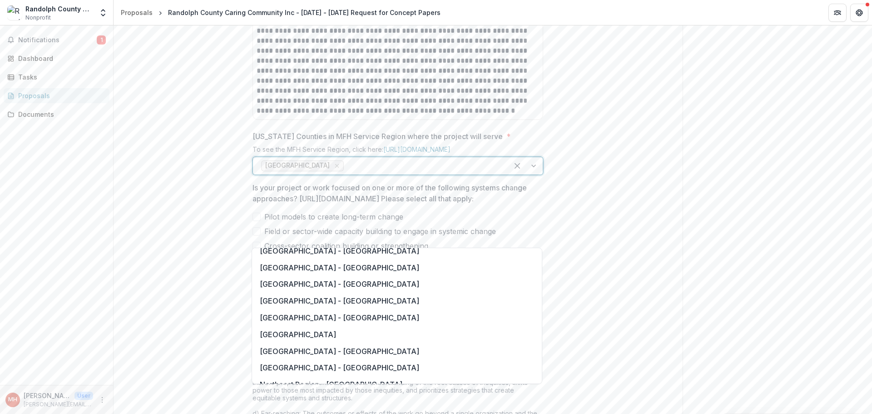
scroll to position [272, 0]
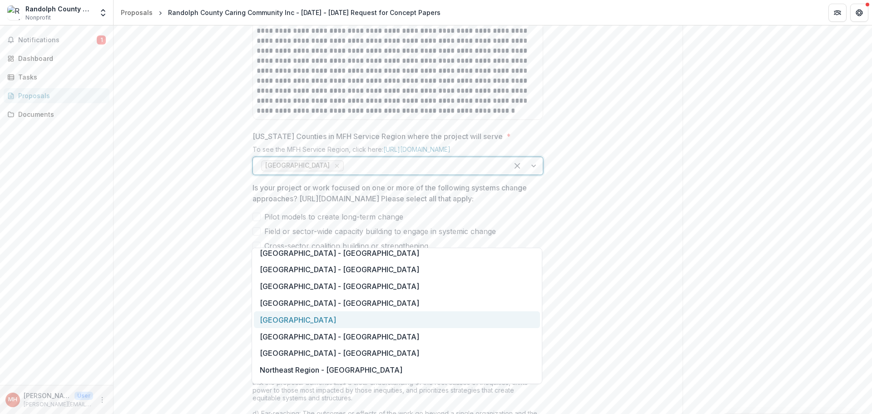
click at [286, 316] on div "Northeast Region" at bounding box center [397, 319] width 286 height 17
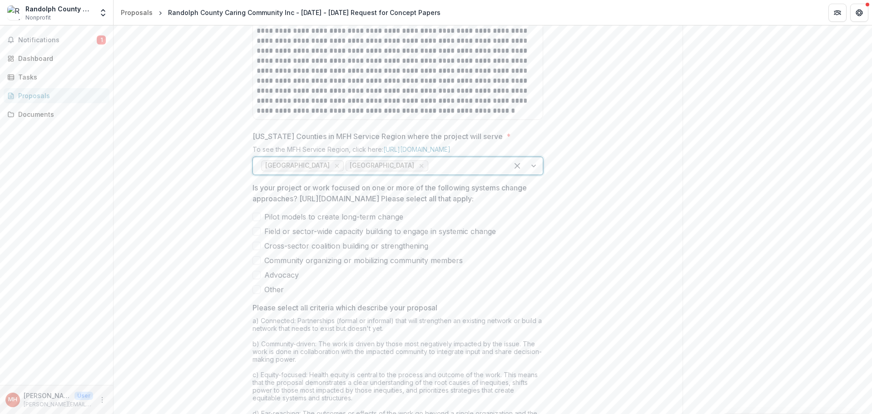
click at [430, 172] on div at bounding box center [465, 165] width 70 height 13
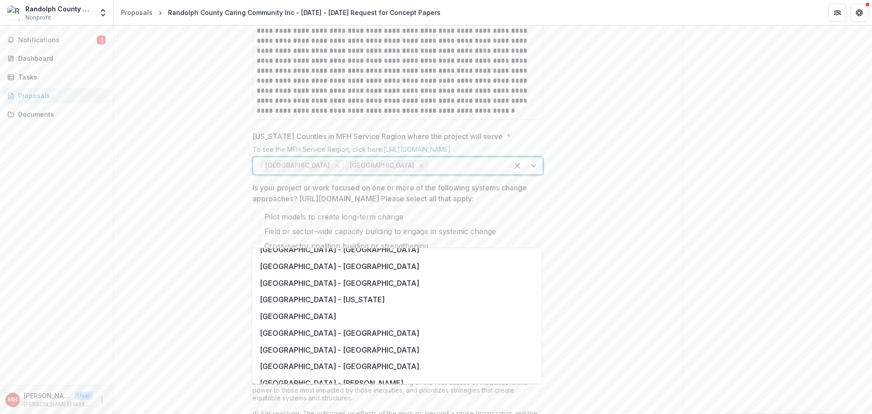
scroll to position [726, 0]
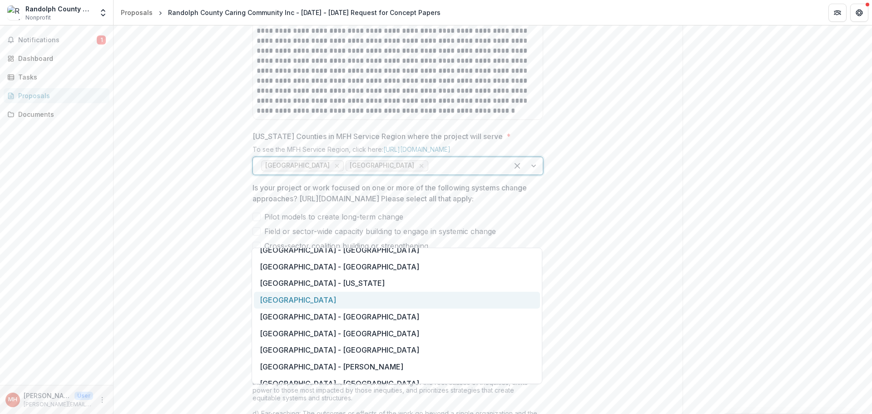
click at [315, 300] on div "Southeast Region" at bounding box center [397, 299] width 286 height 17
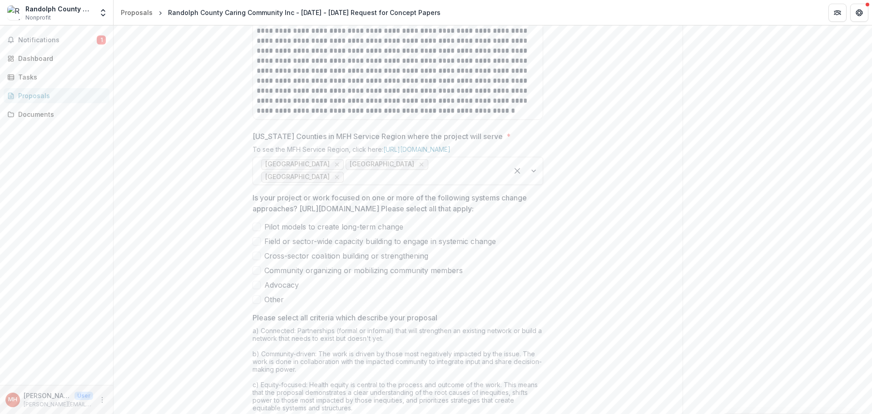
click at [257, 231] on span at bounding box center [256, 226] width 8 height 8
click at [258, 260] on span at bounding box center [256, 255] width 8 height 8
click at [256, 245] on span at bounding box center [256, 241] width 8 height 8
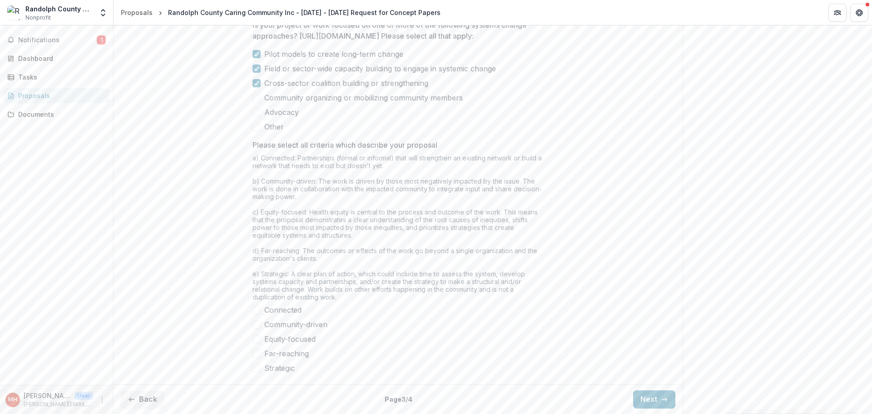
scroll to position [797, 0]
click at [253, 310] on span at bounding box center [256, 309] width 8 height 8
click at [256, 326] on span at bounding box center [256, 324] width 8 height 8
click at [258, 340] on span at bounding box center [256, 339] width 8 height 8
click at [254, 354] on span at bounding box center [256, 353] width 8 height 8
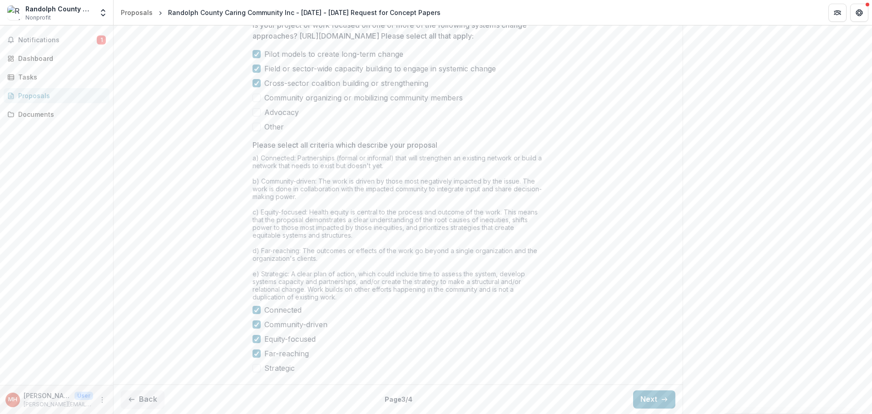
click at [256, 368] on span at bounding box center [256, 368] width 8 height 8
click at [652, 399] on button "Next" at bounding box center [654, 399] width 42 height 18
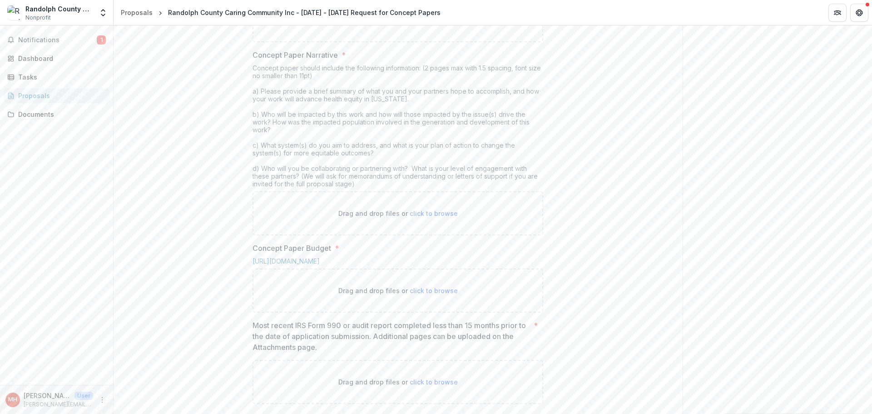
scroll to position [203, 0]
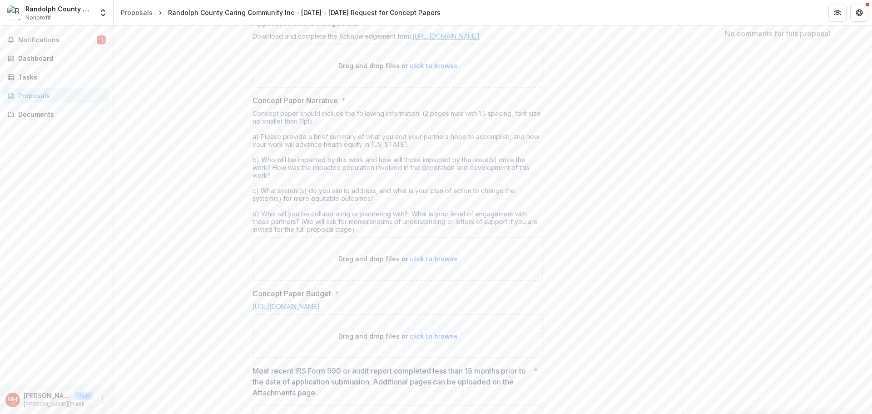
click at [412, 40] on link "https://mffh.org/wordpress/wp-content/uploads/2018/06/MFH-Grant-Acknowledgement…" at bounding box center [445, 36] width 67 height 8
drag, startPoint x: 419, startPoint y: 142, endPoint x: 430, endPoint y: 147, distance: 12.0
click at [430, 88] on div "Drag and drop files or click to browse" at bounding box center [397, 66] width 291 height 44
click at [388, 70] on p "Drag and drop files or click to browse" at bounding box center [397, 66] width 119 height 10
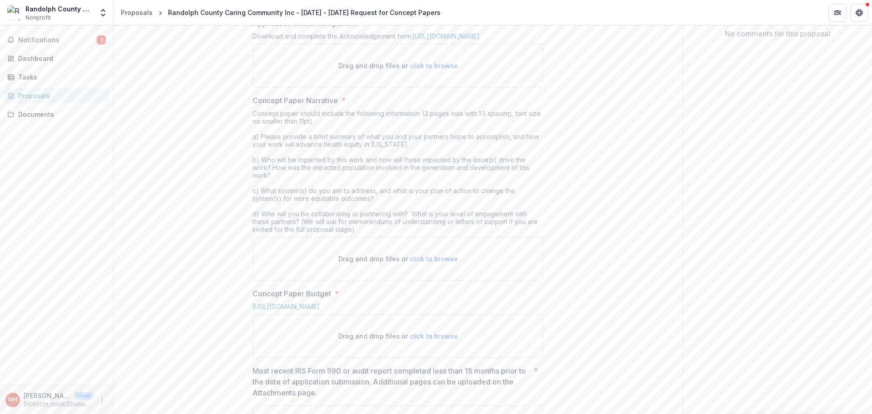
type input "**********"
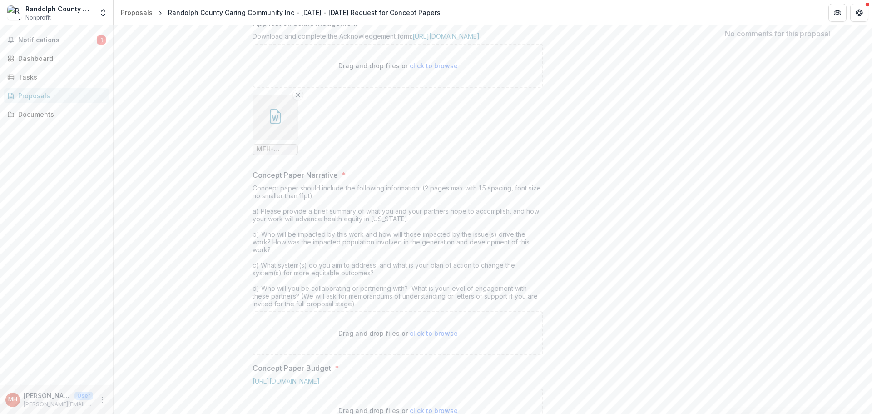
click at [276, 153] on span "MFH-Grant-Acknowledgement (4).doc" at bounding box center [274, 149] width 37 height 8
click at [270, 153] on span "MFH-Grant-Acknowledgement (4).doc" at bounding box center [274, 149] width 37 height 8
click at [276, 123] on icon "button" at bounding box center [275, 116] width 15 height 15
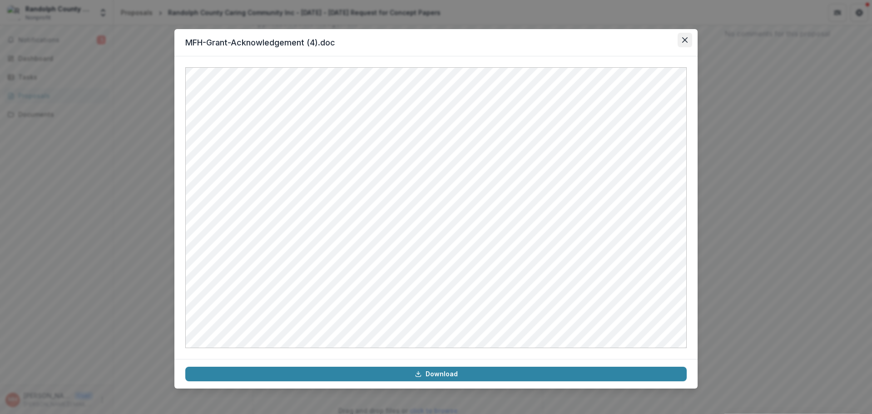
click at [690, 38] on button "Close" at bounding box center [684, 40] width 15 height 15
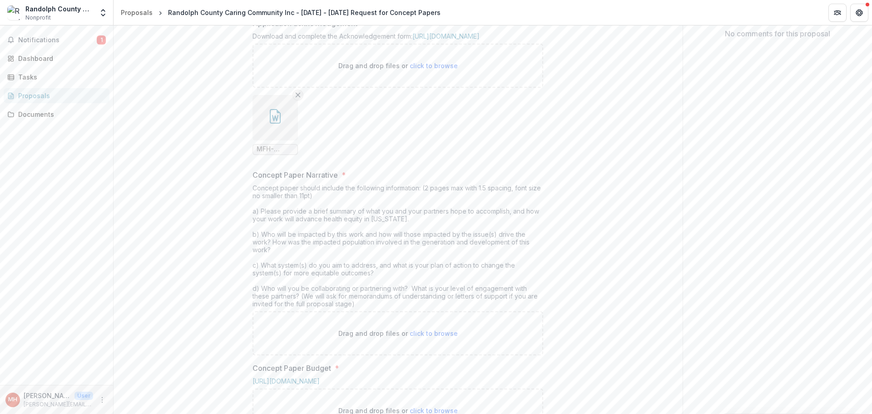
click at [293, 100] on button "Remove File" at bounding box center [297, 94] width 11 height 11
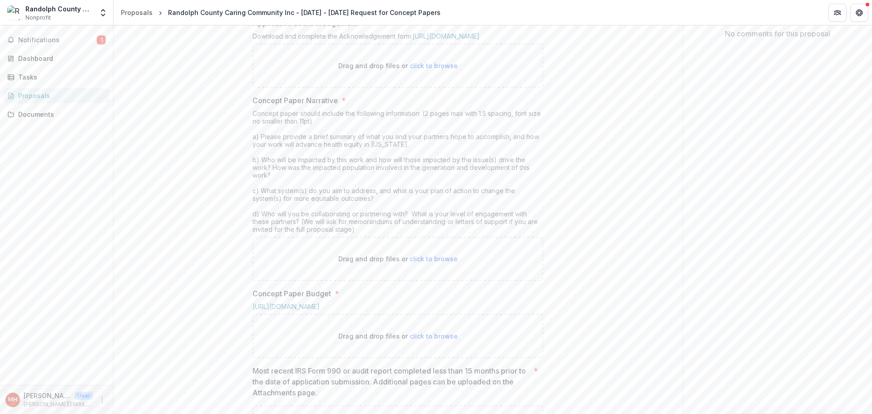
click at [427, 69] on span "click to browse" at bounding box center [433, 66] width 48 height 8
click at [424, 69] on span "click to browse" at bounding box center [433, 66] width 48 height 8
type input "**********"
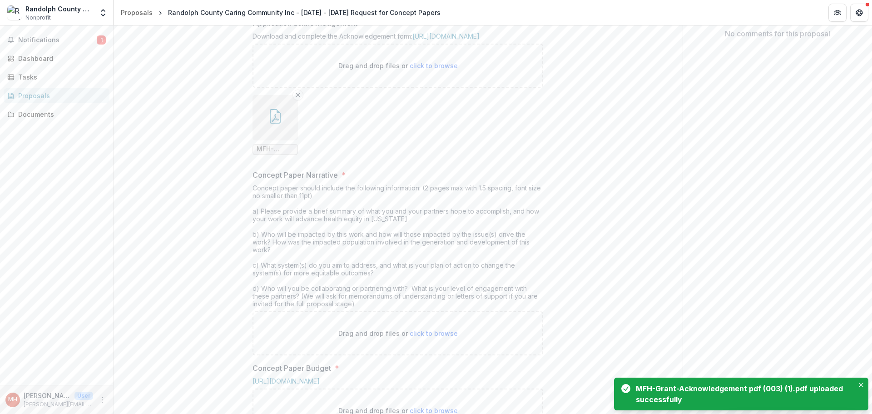
click at [274, 122] on icon "button" at bounding box center [274, 118] width 7 height 8
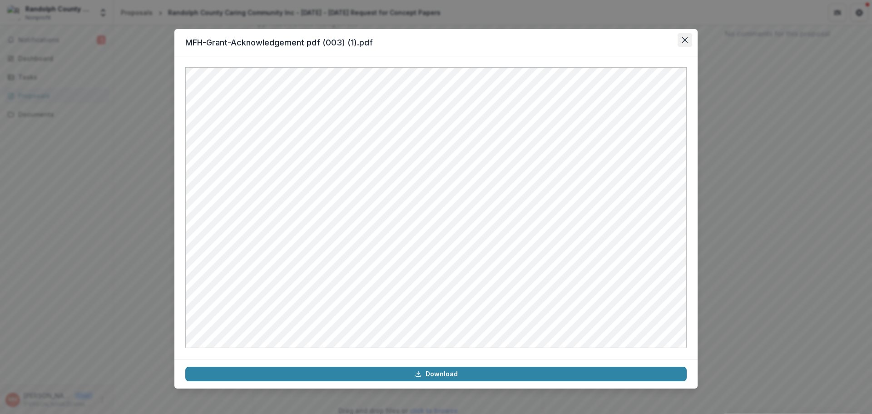
click at [683, 40] on icon "Close" at bounding box center [684, 39] width 5 height 5
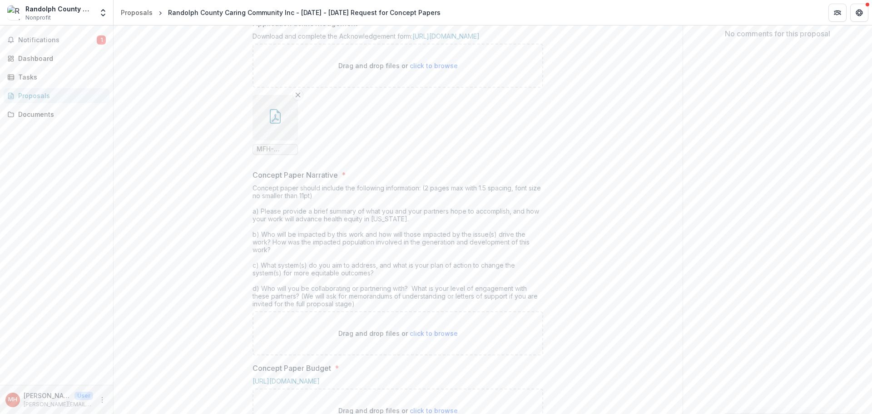
click at [276, 123] on icon "button" at bounding box center [275, 116] width 15 height 15
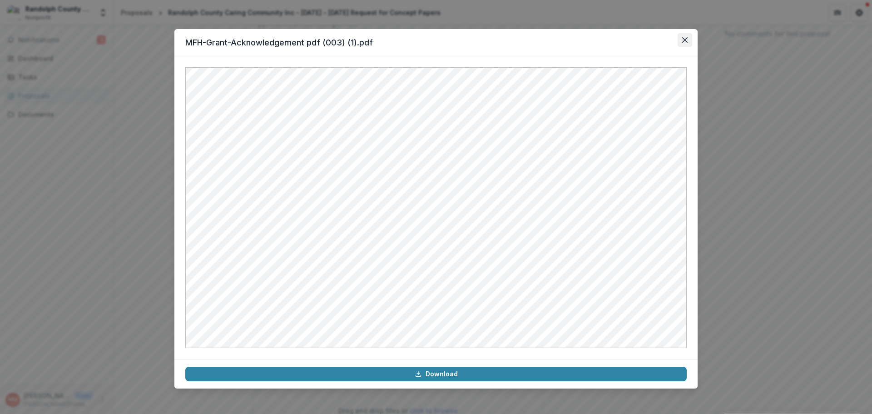
click at [686, 40] on icon "Close" at bounding box center [684, 39] width 5 height 5
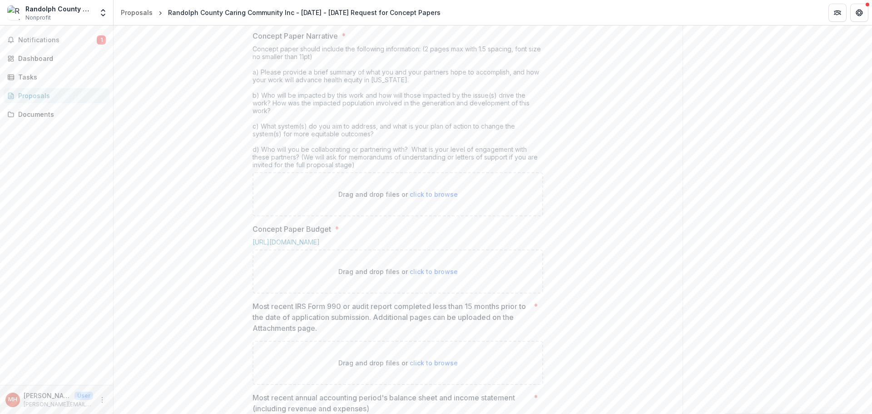
scroll to position [385, 0]
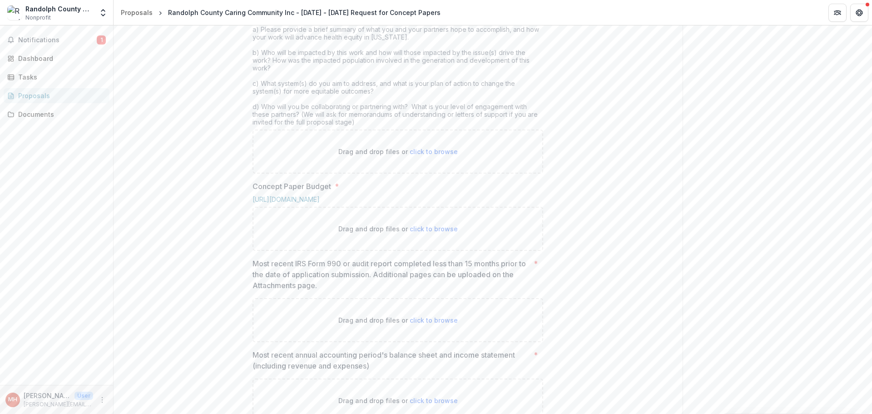
click at [422, 155] on span "click to browse" at bounding box center [433, 152] width 48 height 8
type input "**********"
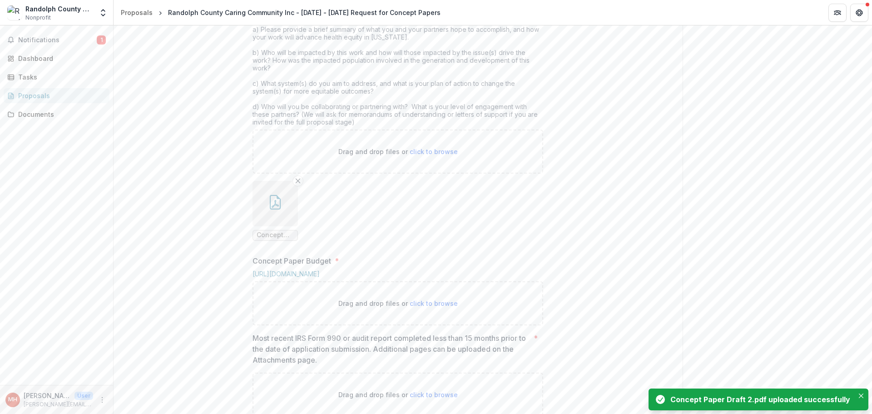
click at [274, 207] on icon "button" at bounding box center [274, 204] width 7 height 8
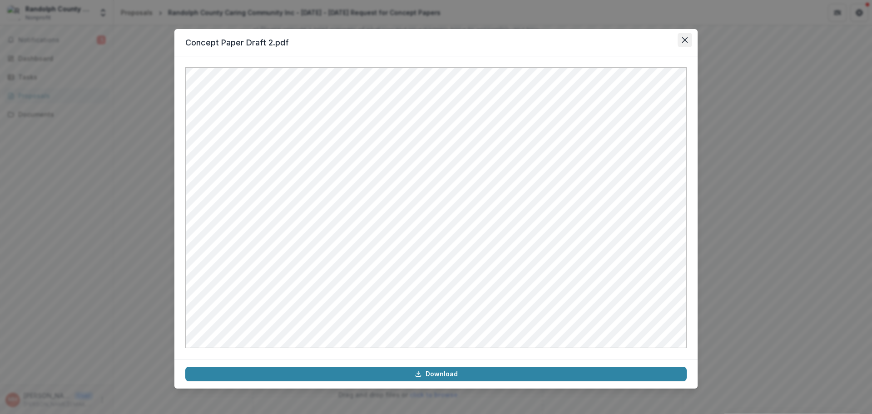
click at [682, 39] on icon "Close" at bounding box center [684, 39] width 5 height 5
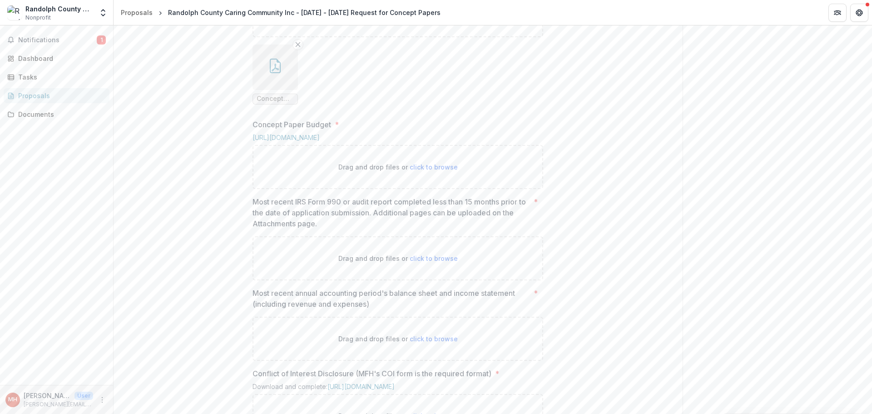
scroll to position [566, 0]
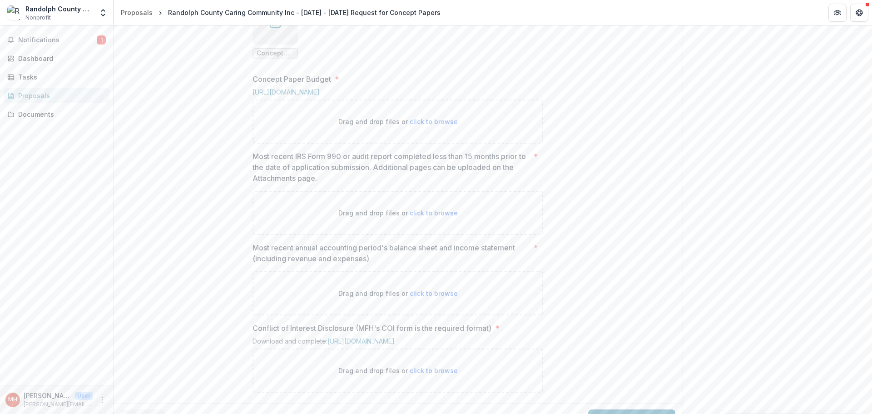
click at [430, 125] on span "click to browse" at bounding box center [433, 122] width 48 height 8
type input "**********"
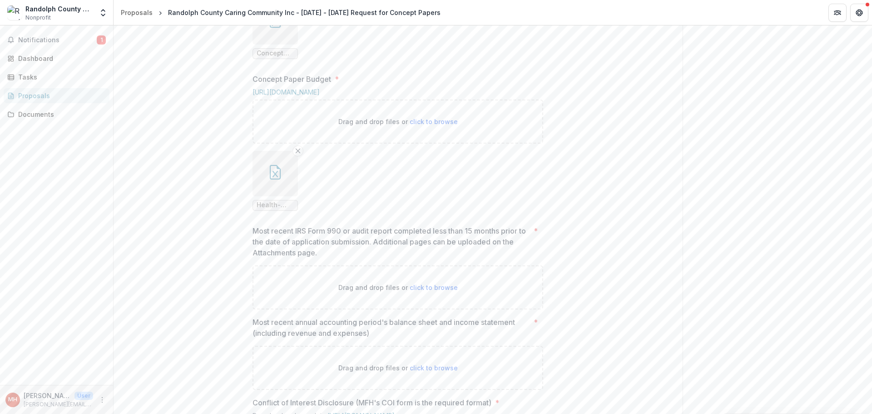
click at [282, 196] on button "button" at bounding box center [274, 173] width 45 height 45
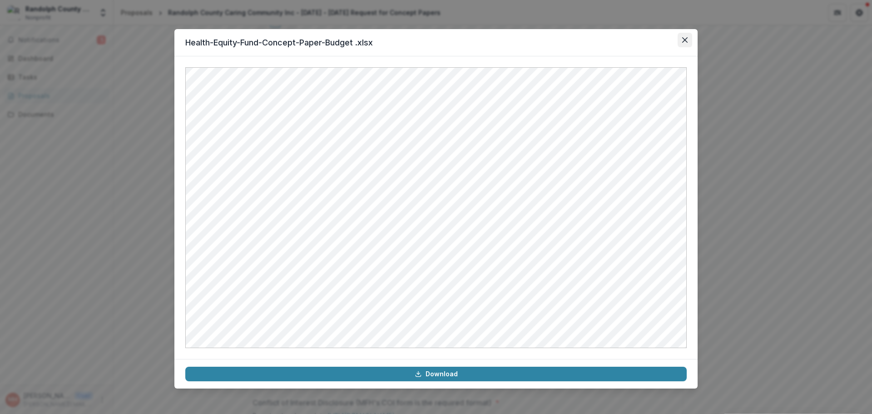
click at [688, 41] on button "Close" at bounding box center [684, 40] width 15 height 15
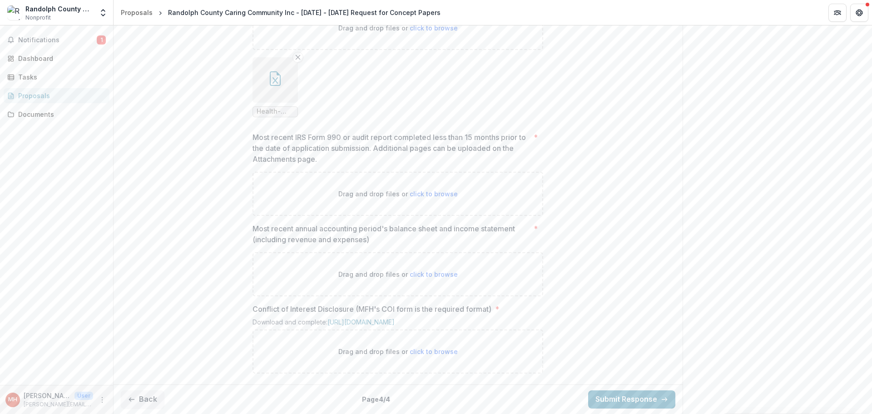
scroll to position [744, 0]
click at [427, 190] on span "click to browse" at bounding box center [433, 194] width 48 height 8
type input "**********"
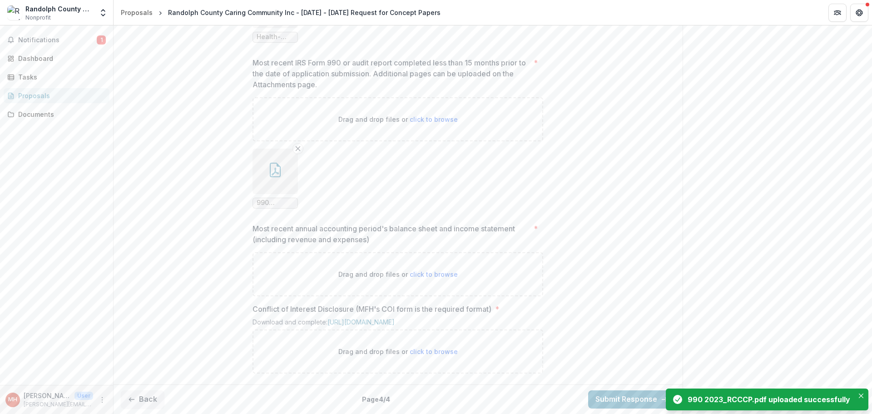
scroll to position [819, 0]
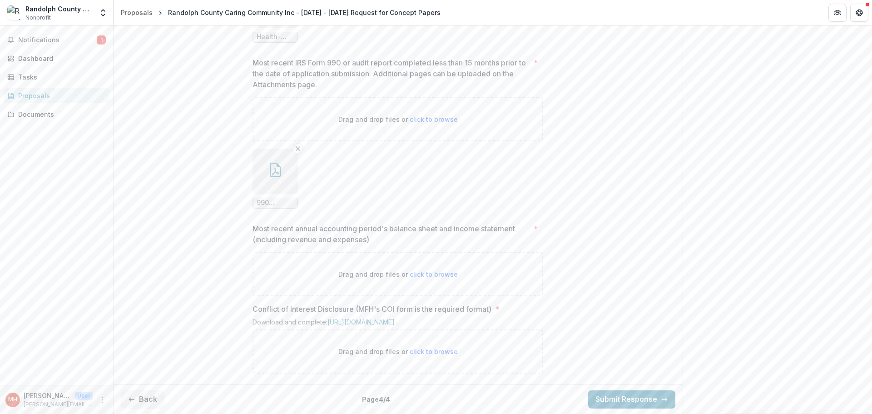
click at [274, 163] on icon "button" at bounding box center [275, 170] width 15 height 15
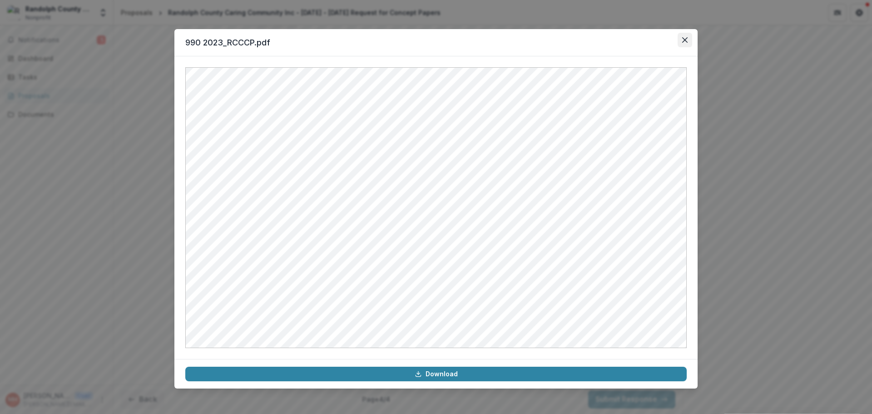
click at [683, 37] on icon "Close" at bounding box center [684, 39] width 5 height 5
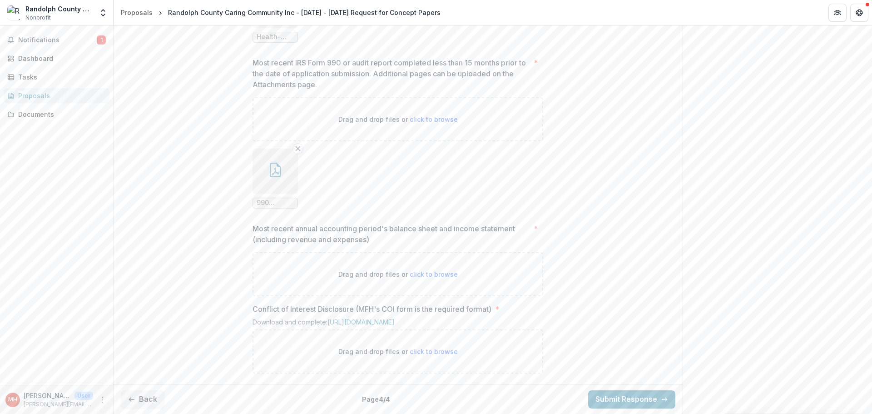
click at [446, 270] on span "click to browse" at bounding box center [433, 274] width 48 height 8
type input "**********"
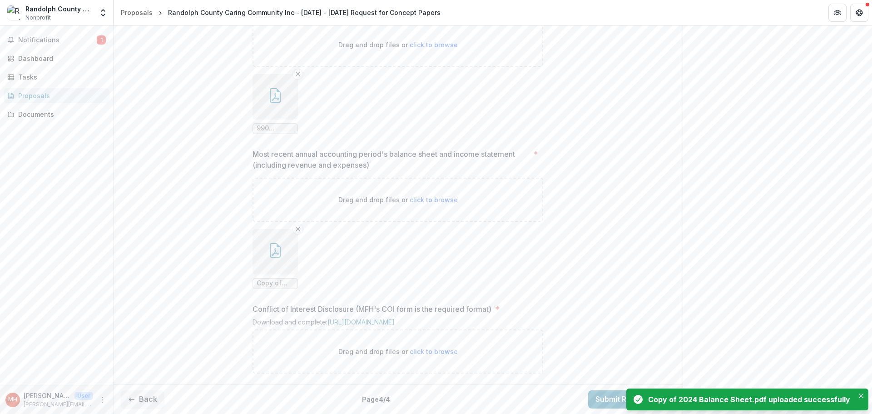
click at [276, 257] on icon "button" at bounding box center [275, 250] width 15 height 15
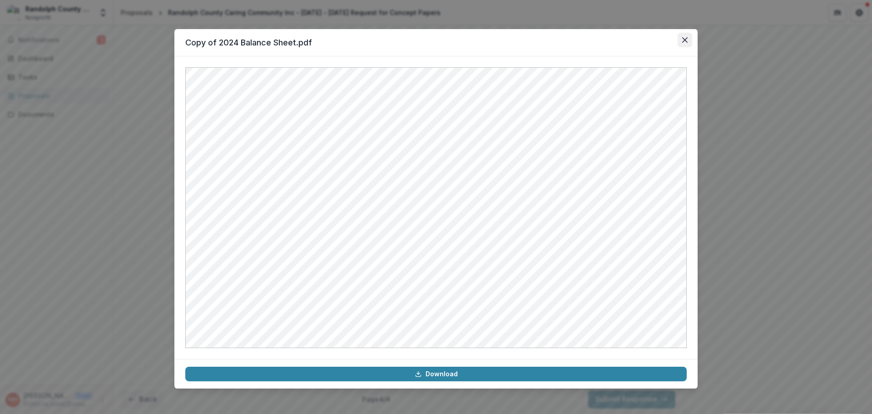
click at [683, 39] on icon "Close" at bounding box center [684, 39] width 5 height 5
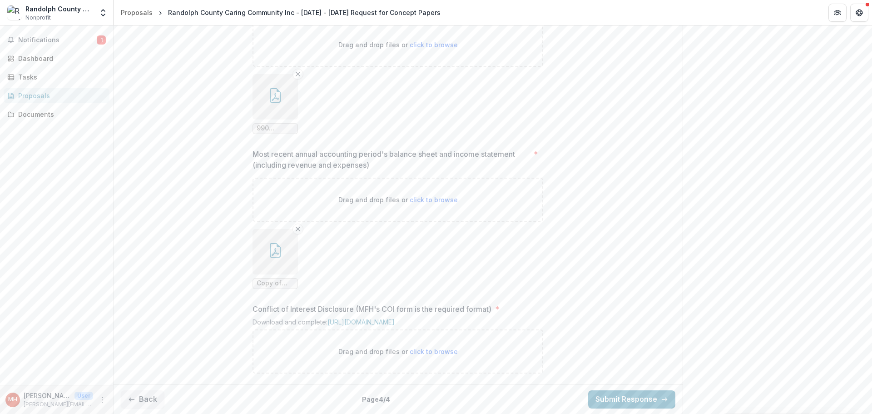
scroll to position [893, 0]
click at [422, 196] on span "click to browse" at bounding box center [433, 200] width 48 height 8
click at [424, 196] on span "click to browse" at bounding box center [433, 200] width 48 height 8
type input "**********"
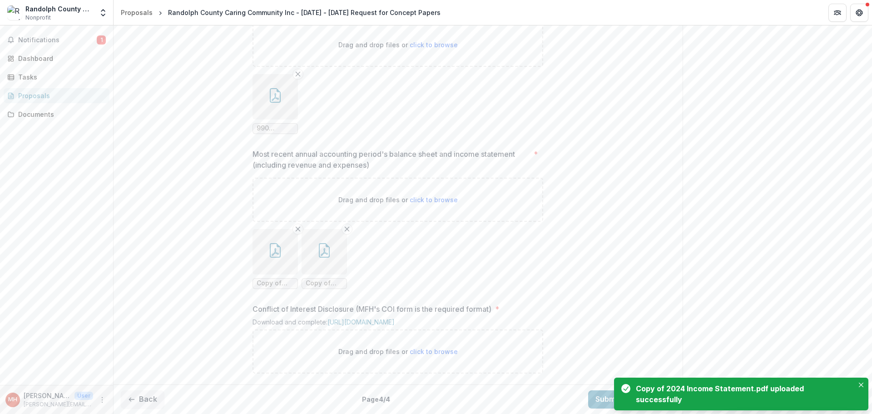
click at [322, 245] on icon "button" at bounding box center [324, 250] width 15 height 15
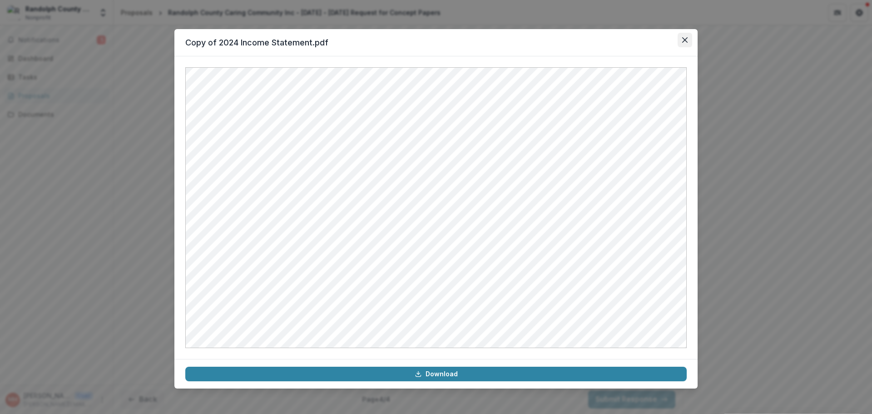
click at [681, 38] on button "Close" at bounding box center [684, 40] width 15 height 15
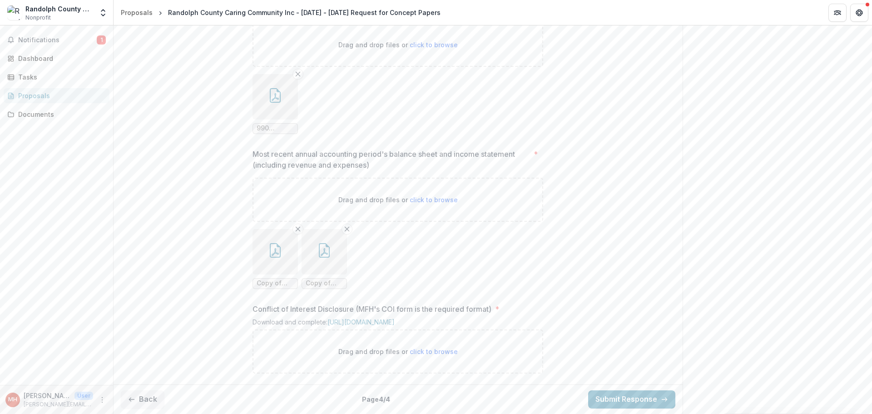
click at [434, 349] on span "click to browse" at bounding box center [433, 351] width 48 height 8
type input "**********"
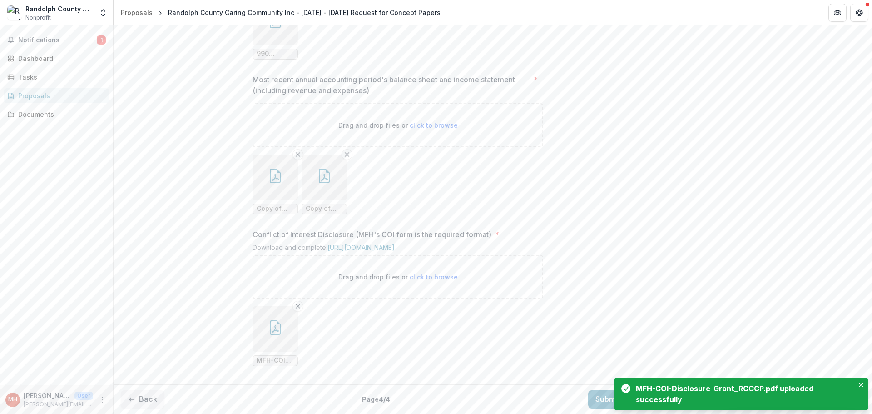
click at [276, 351] on button "button" at bounding box center [274, 328] width 45 height 45
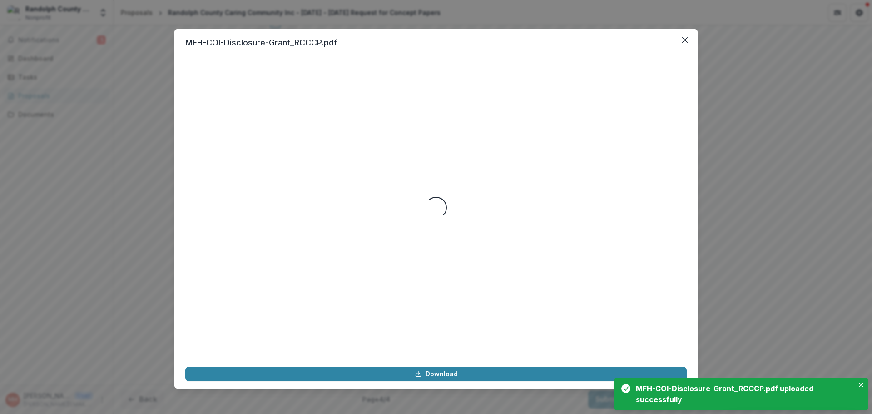
click at [276, 394] on div "MFH-COI-Disclosure-Grant_RCCCP.pdf Loading... Download" at bounding box center [436, 207] width 872 height 414
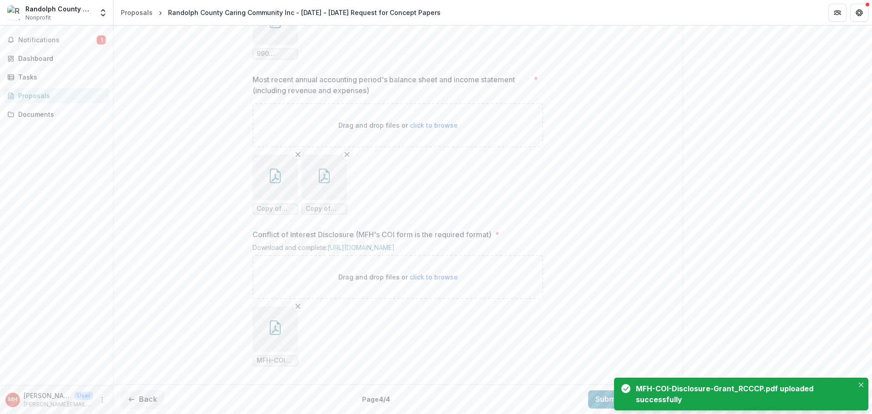
click at [281, 351] on button "button" at bounding box center [274, 328] width 45 height 45
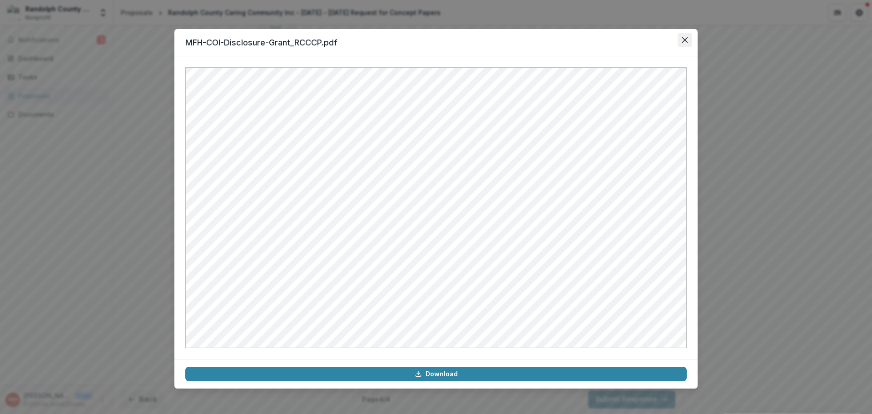
click at [685, 40] on icon "Close" at bounding box center [684, 39] width 5 height 5
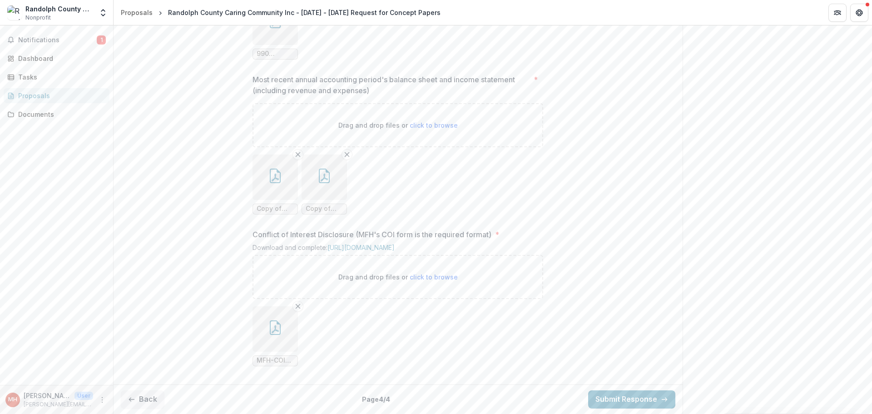
scroll to position [968, 0]
click at [618, 398] on button "Submit Response" at bounding box center [631, 399] width 87 height 18
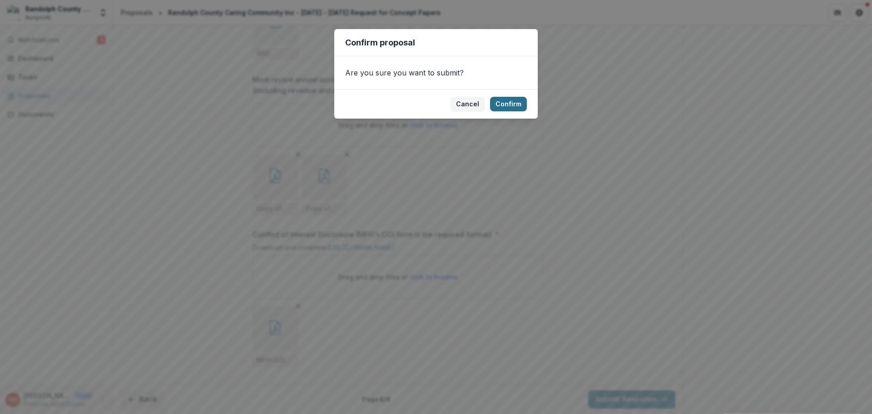
click at [512, 103] on button "Confirm" at bounding box center [508, 104] width 37 height 15
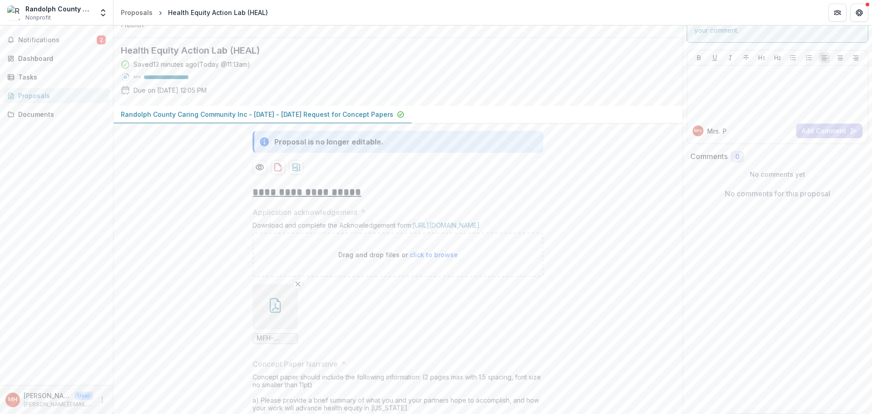
scroll to position [0, 0]
